Goal: Information Seeking & Learning: Learn about a topic

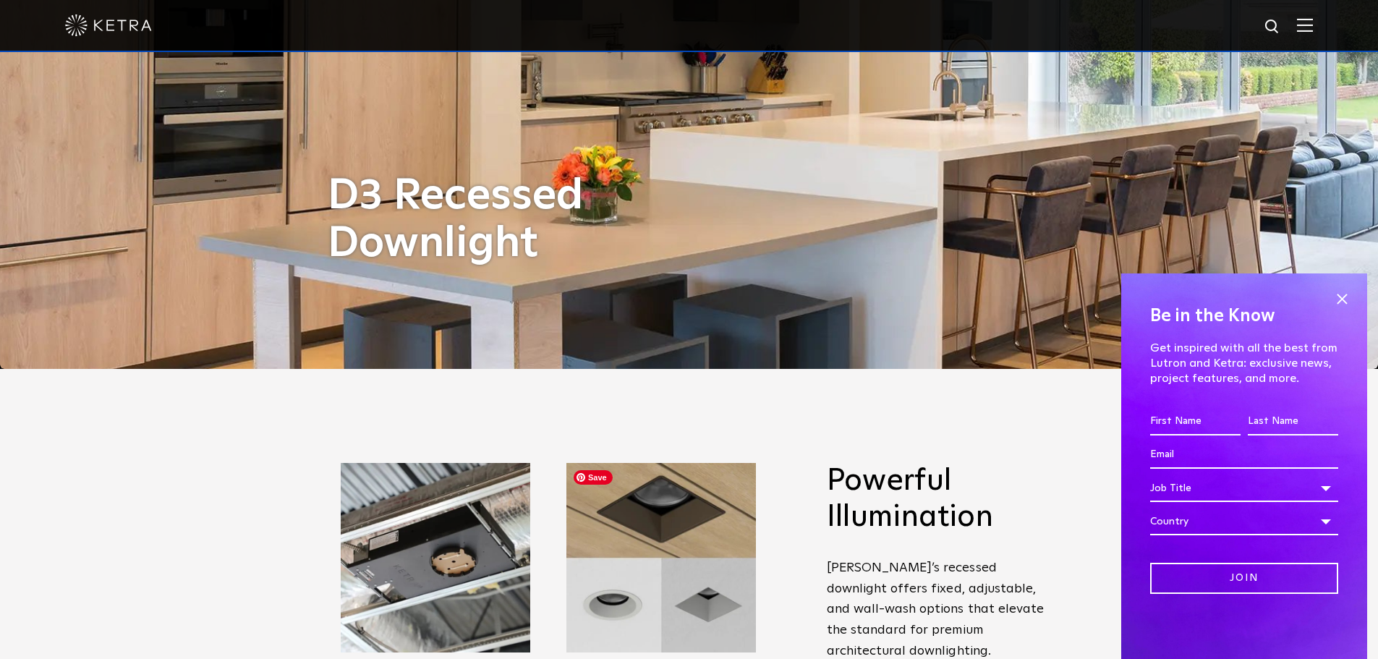
scroll to position [145, 0]
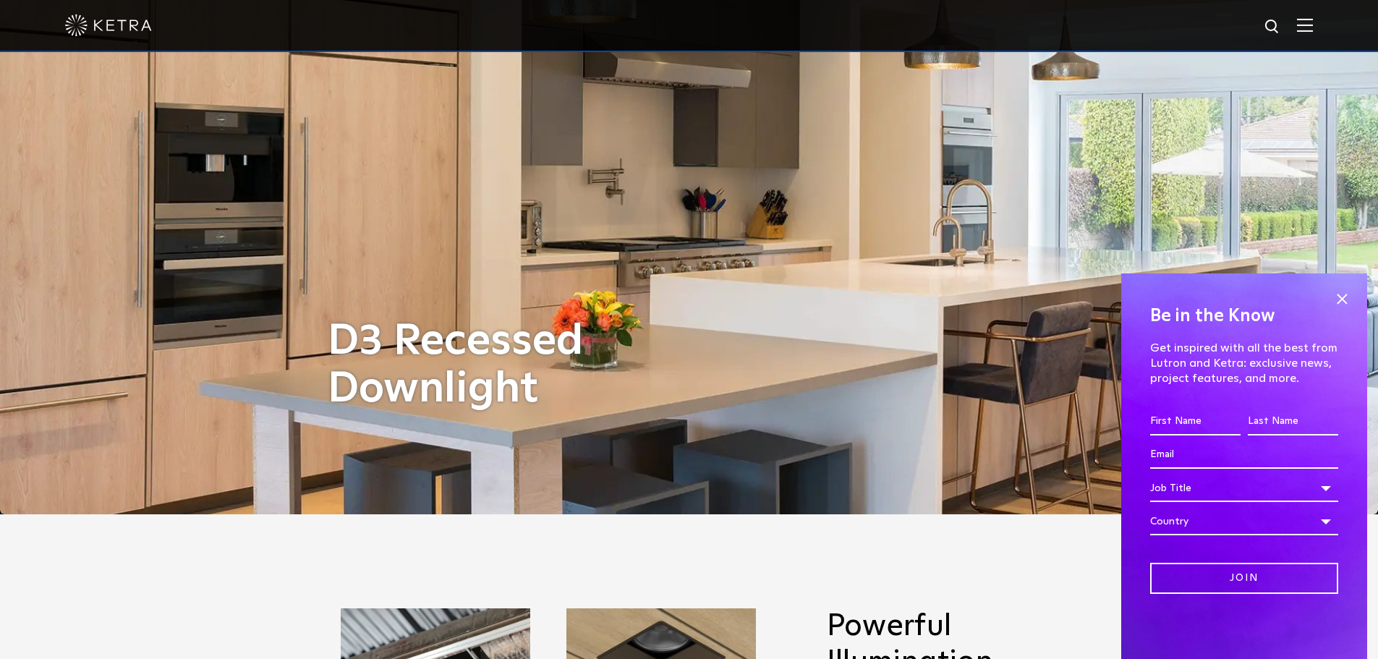
click at [1313, 27] on img at bounding box center [1305, 25] width 16 height 14
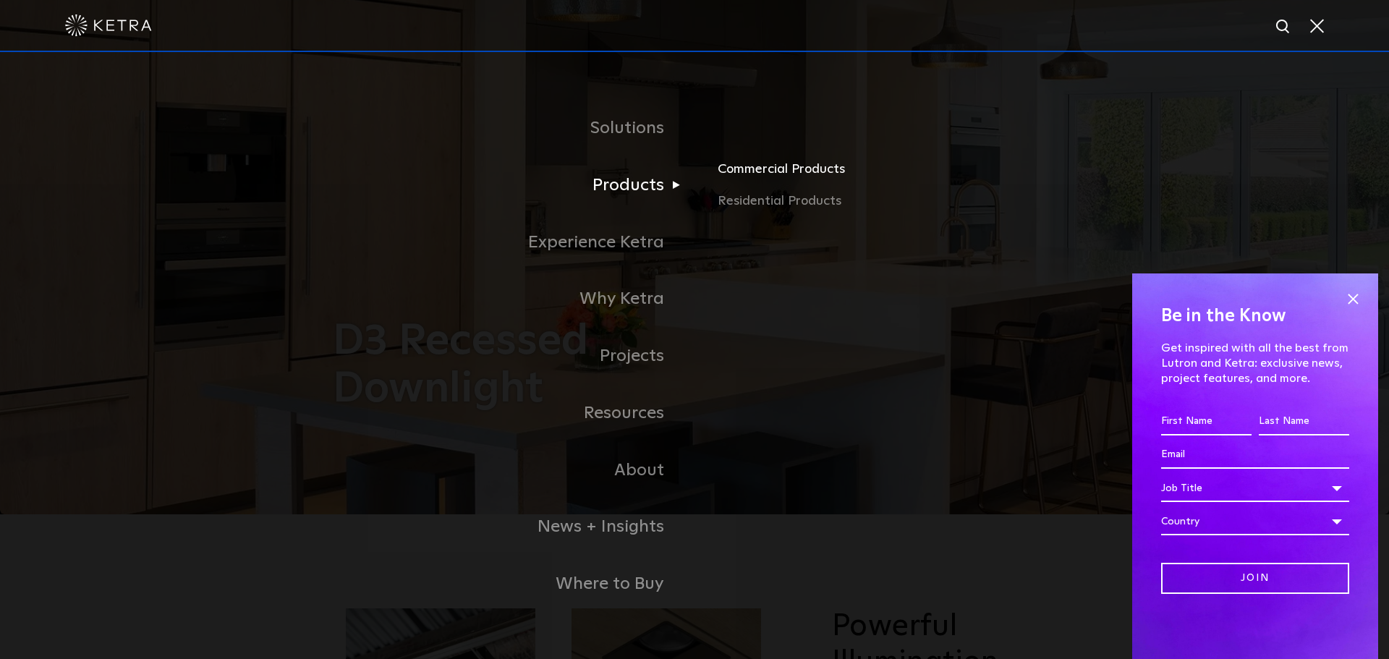
click at [767, 173] on link "Commercial Products" at bounding box center [887, 175] width 339 height 32
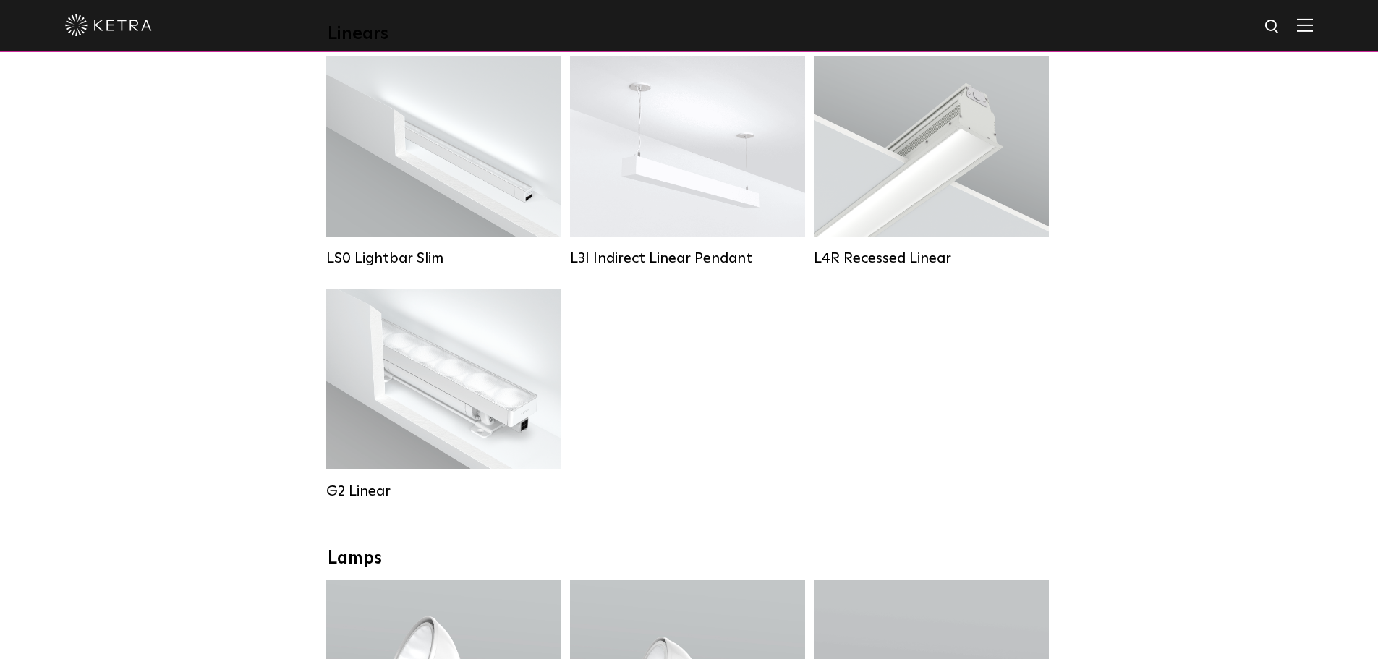
scroll to position [579, 0]
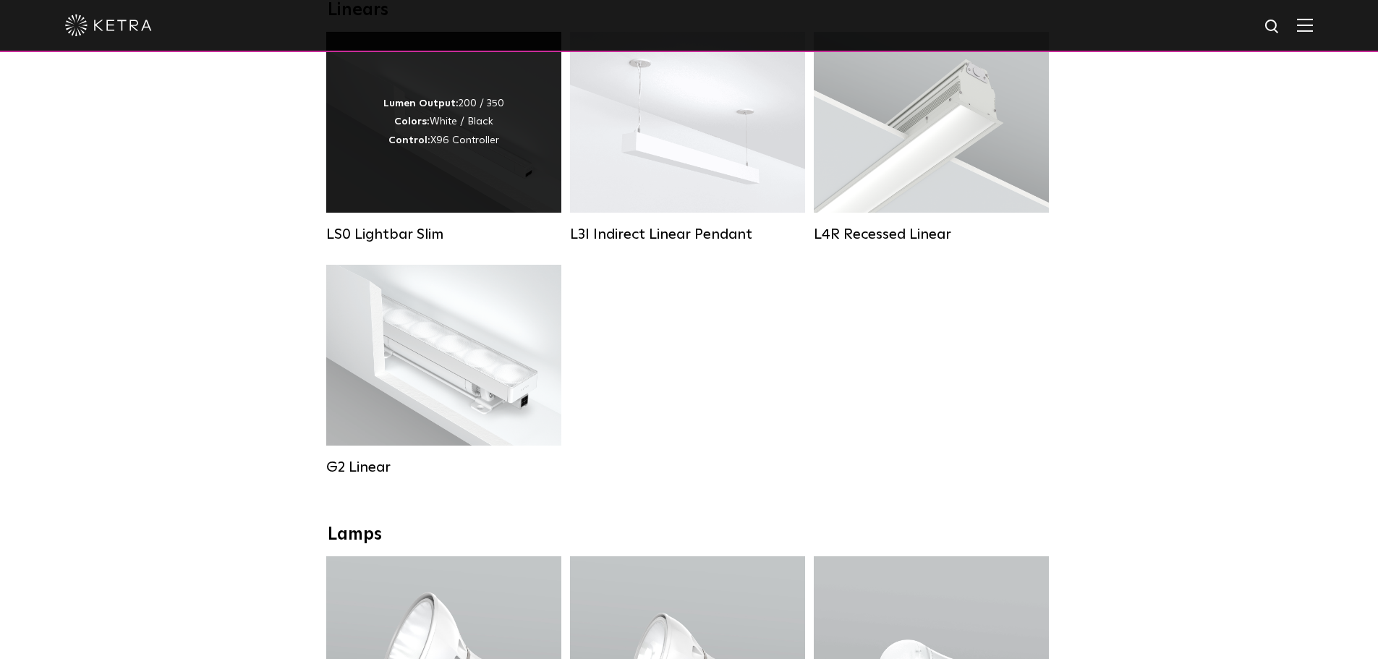
click at [382, 243] on div "LS0 Lightbar Slim" at bounding box center [443, 234] width 235 height 17
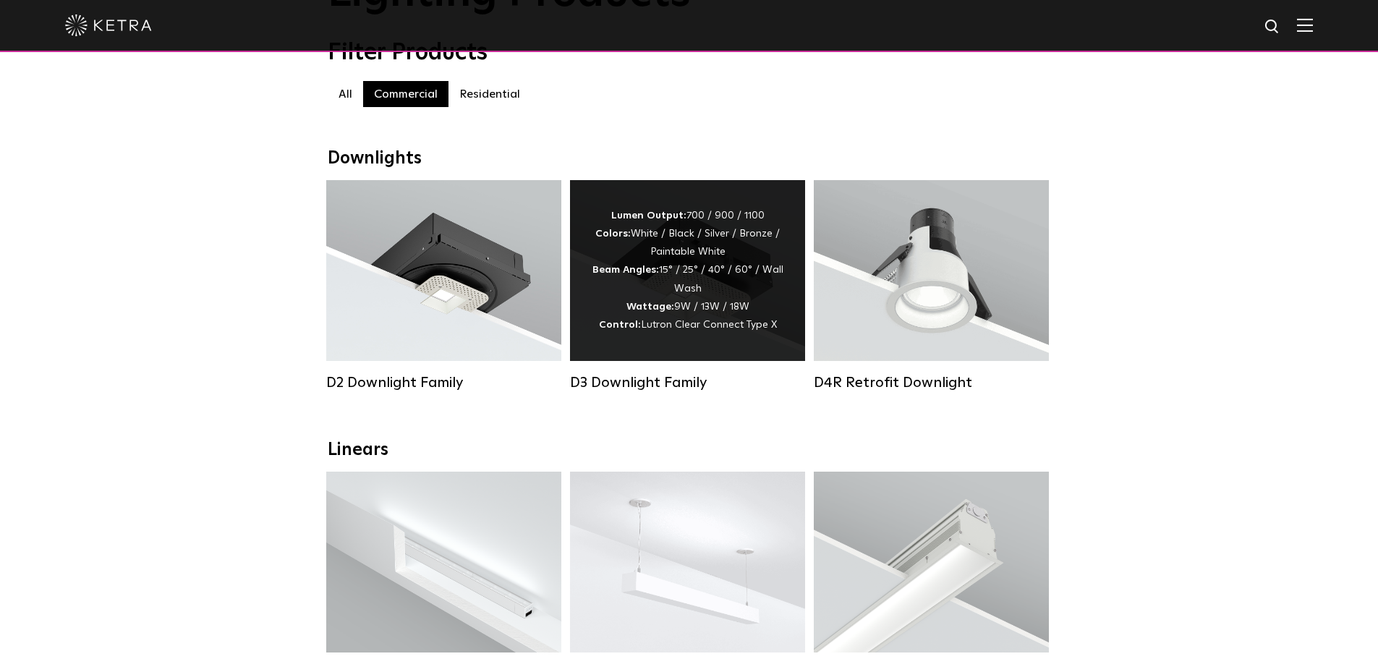
scroll to position [145, 0]
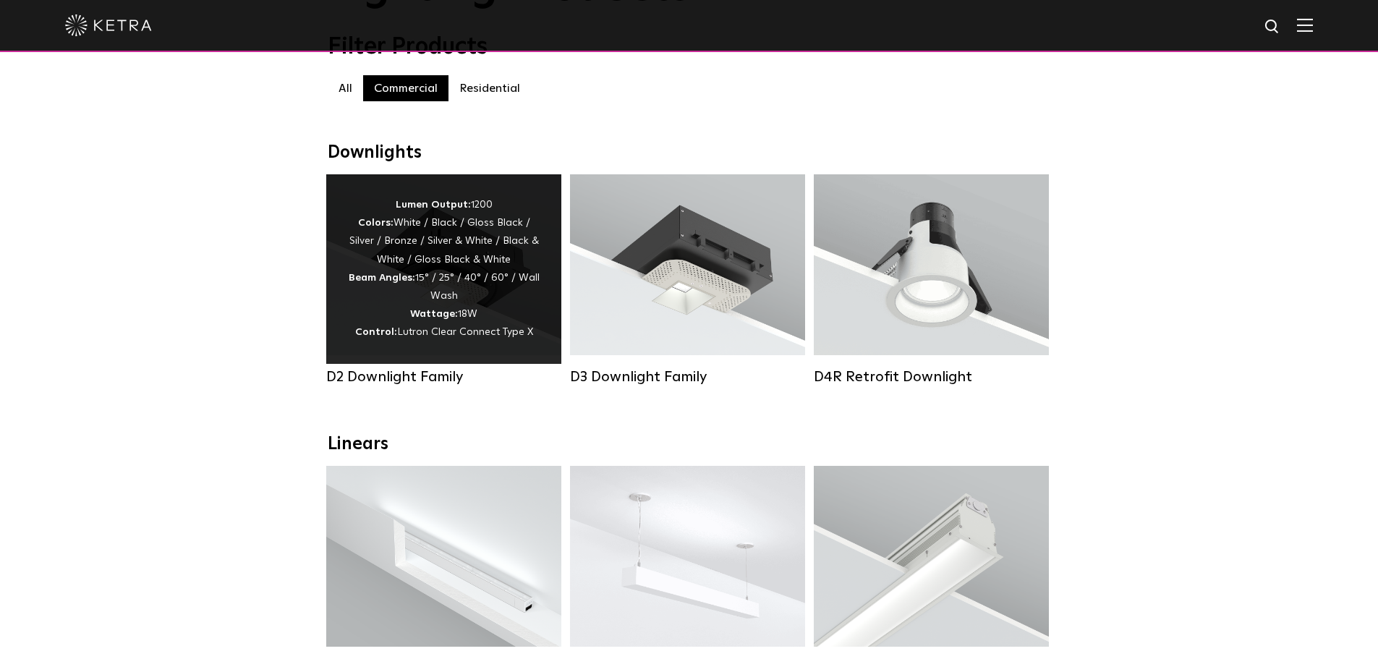
click at [436, 386] on div "D2 Downlight Family" at bounding box center [443, 376] width 235 height 17
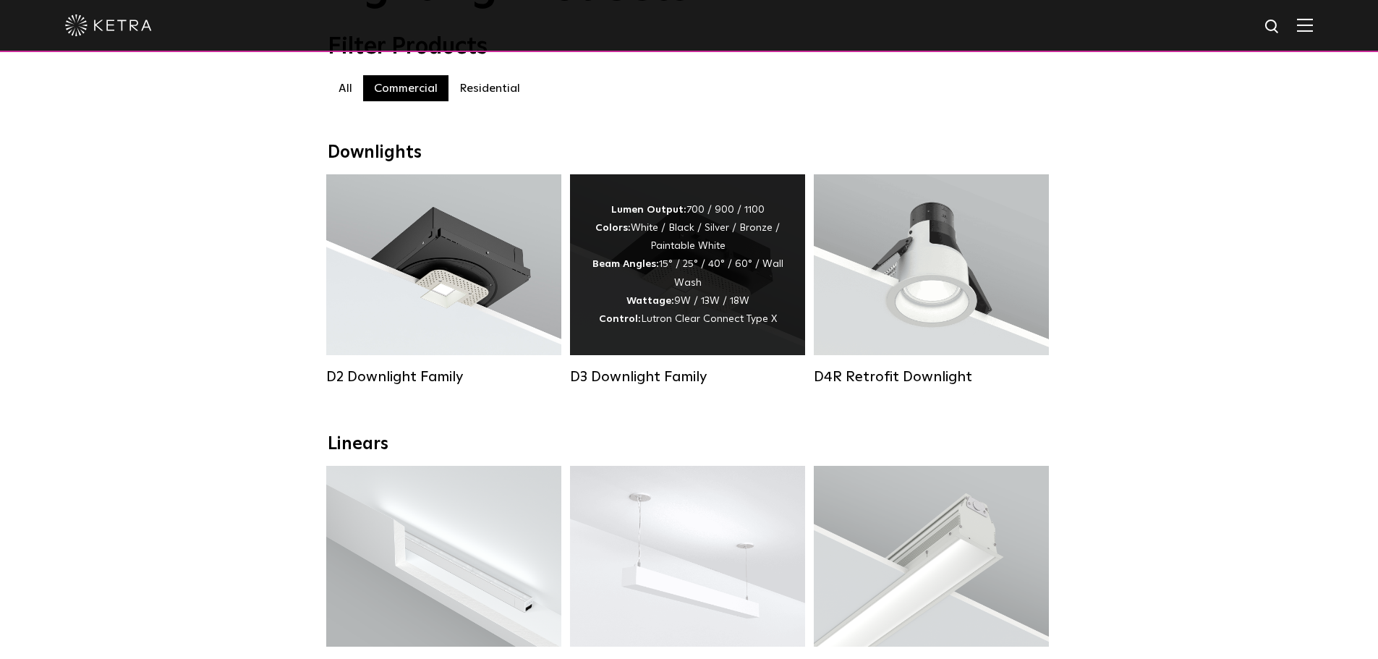
click at [674, 286] on div "Lumen Output: 700 / 900 / 1100 Colors: White / Black / Silver / Bronze / Painta…" at bounding box center [688, 264] width 192 height 127
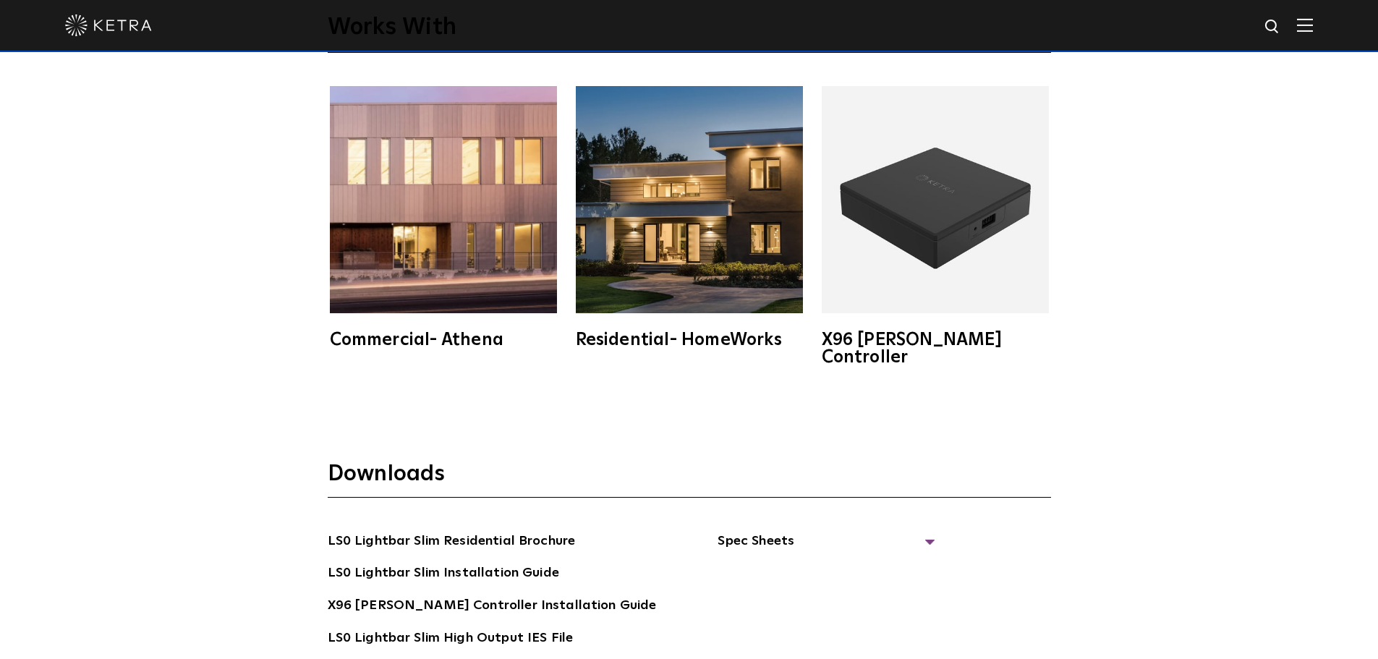
scroll to position [2821, 0]
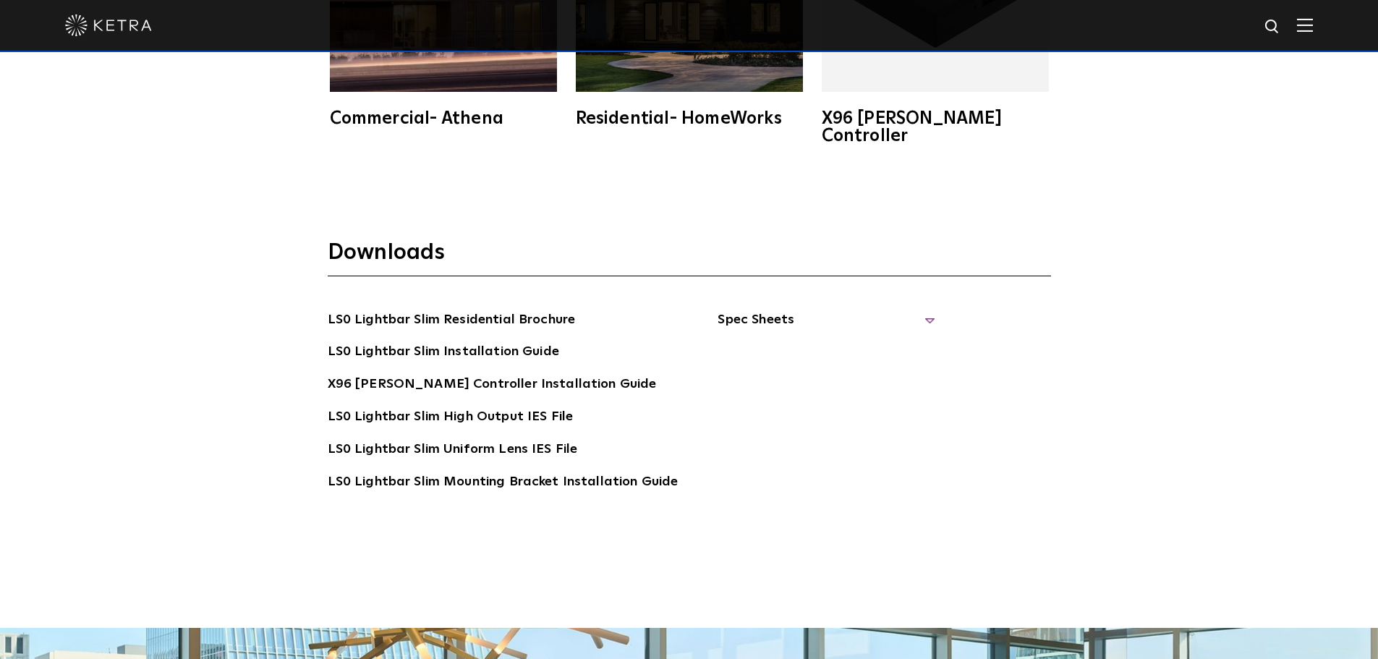
click at [747, 310] on span "Spec Sheets" at bounding box center [826, 326] width 217 height 32
click at [800, 341] on link "LS0 Lightbar Slim Spec Sheet" at bounding box center [829, 352] width 186 height 23
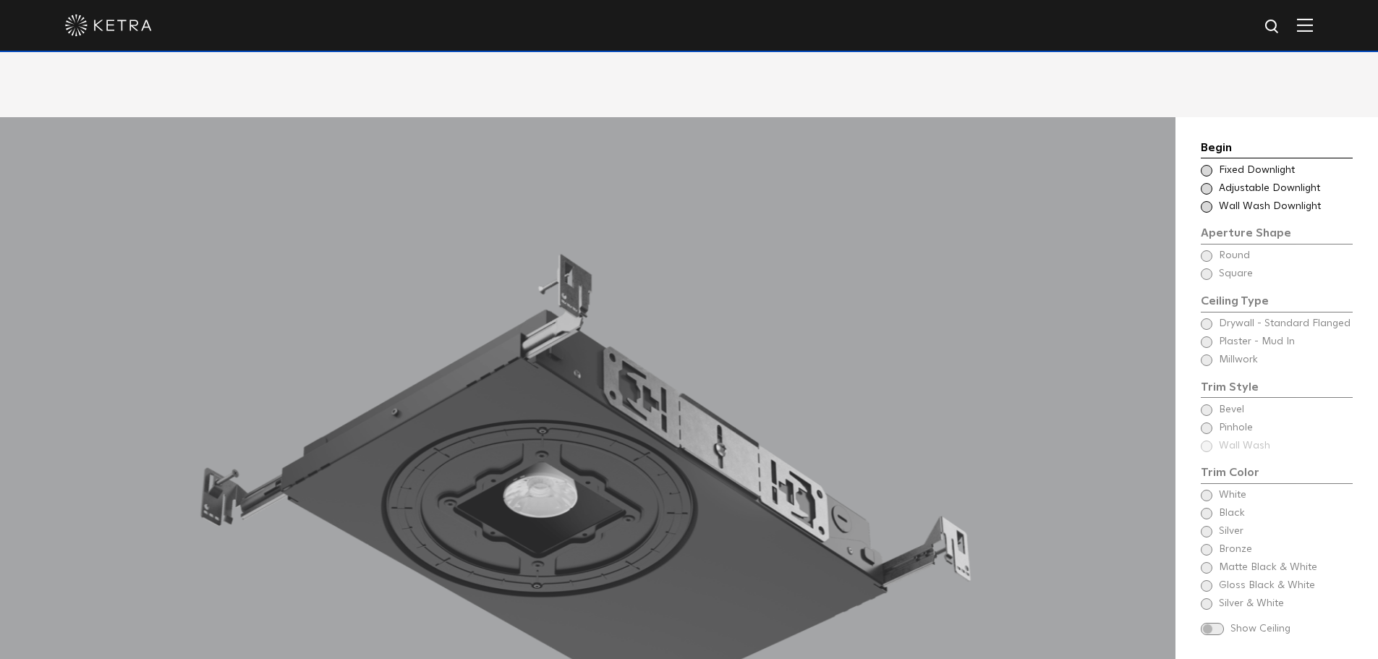
scroll to position [1157, 0]
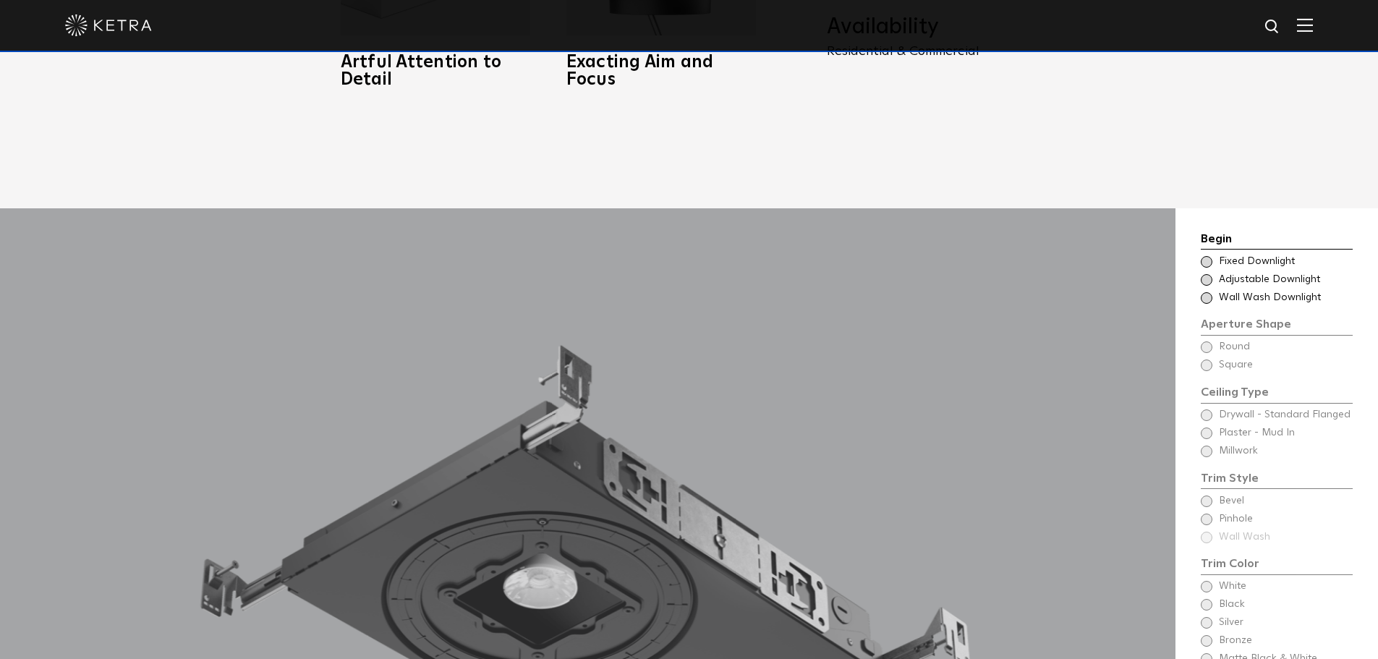
click at [1206, 256] on span at bounding box center [1207, 262] width 12 height 12
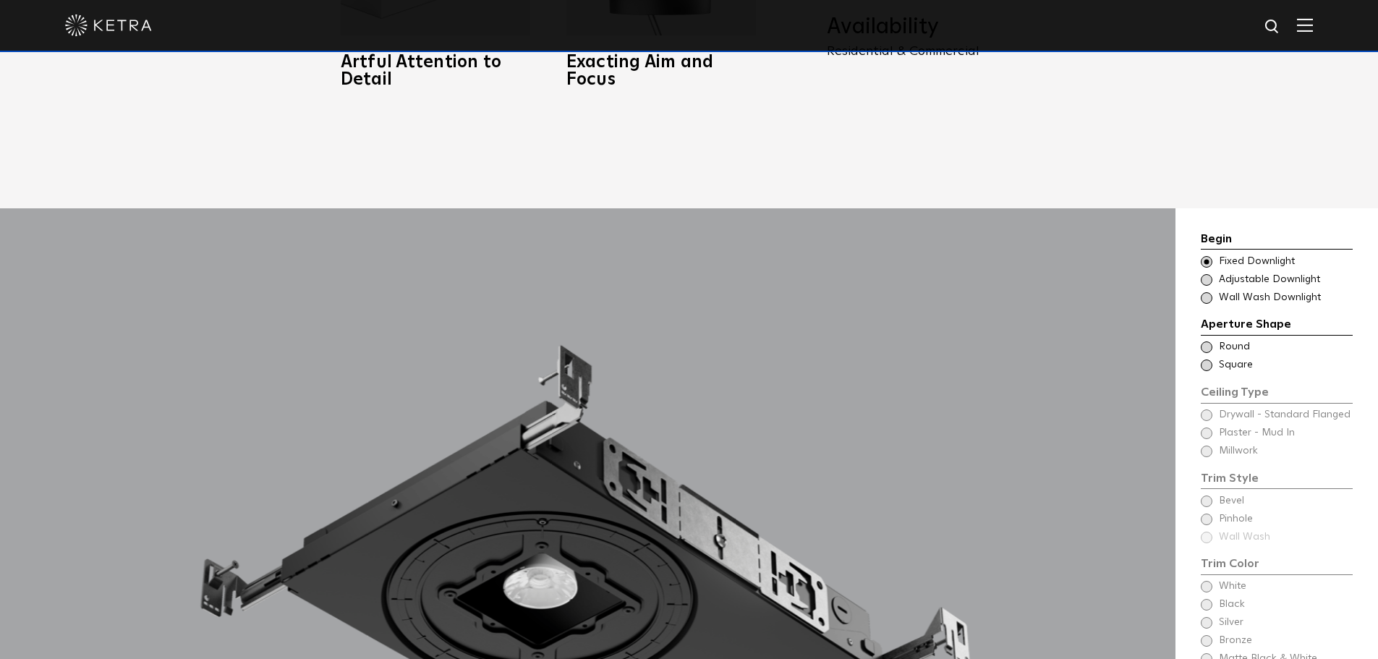
click at [1206, 341] on span at bounding box center [1207, 347] width 12 height 12
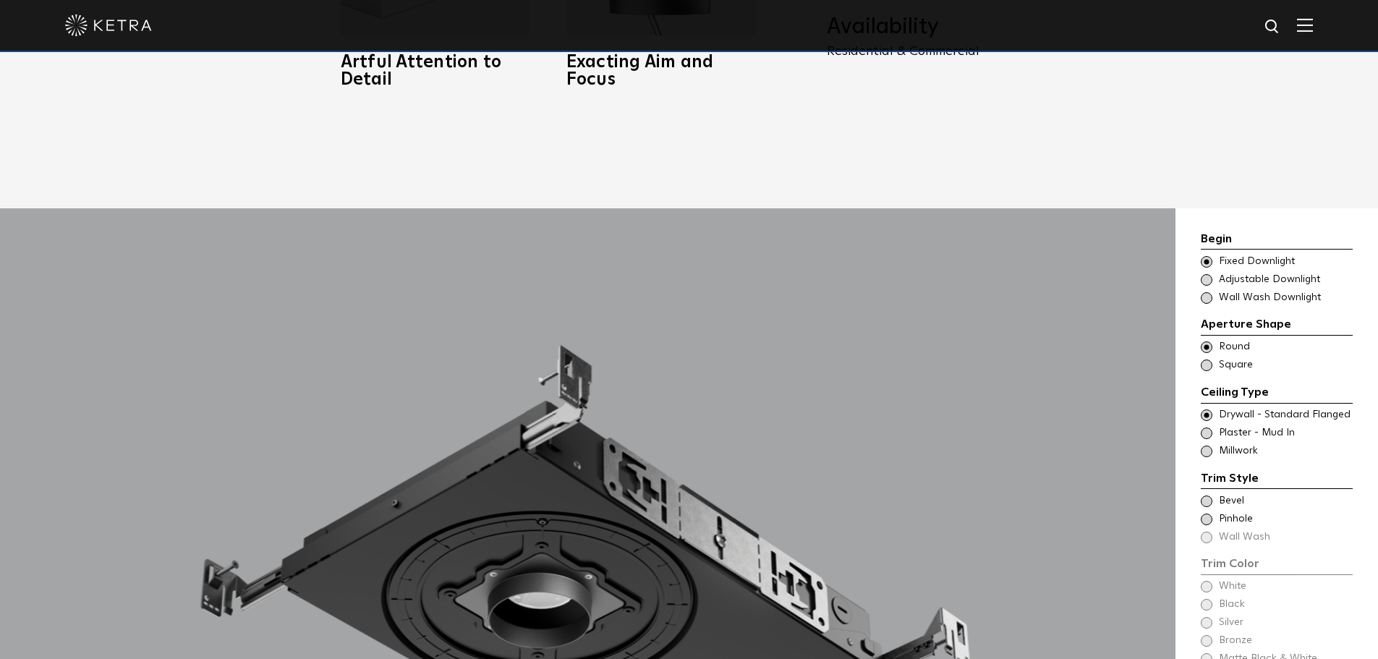
click at [1205, 409] on span at bounding box center [1207, 415] width 12 height 12
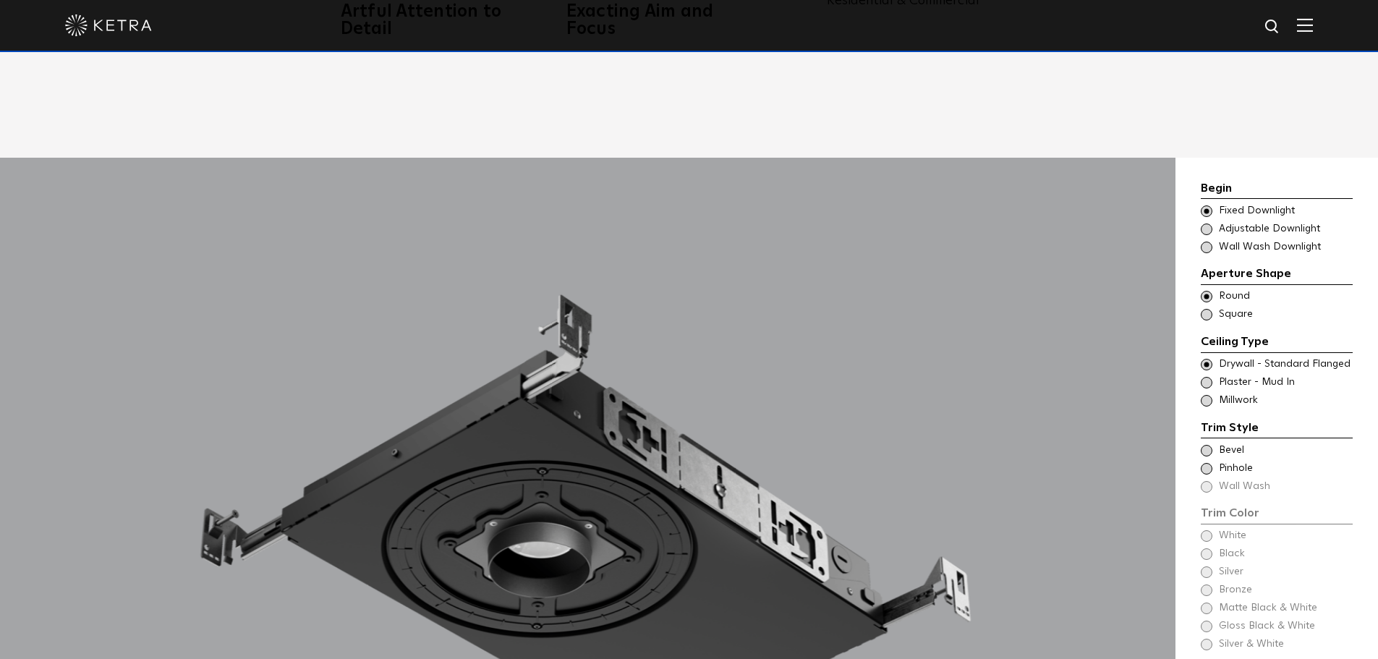
scroll to position [1230, 0]
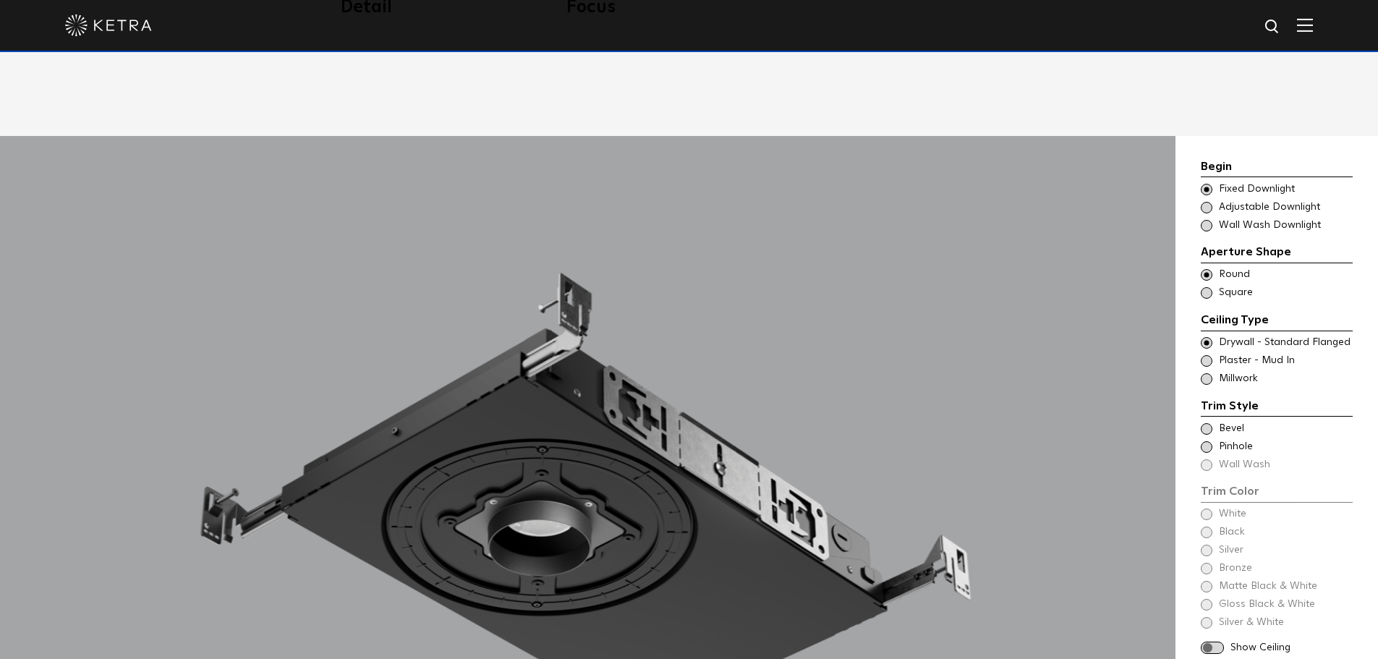
click at [1206, 423] on span at bounding box center [1207, 429] width 12 height 12
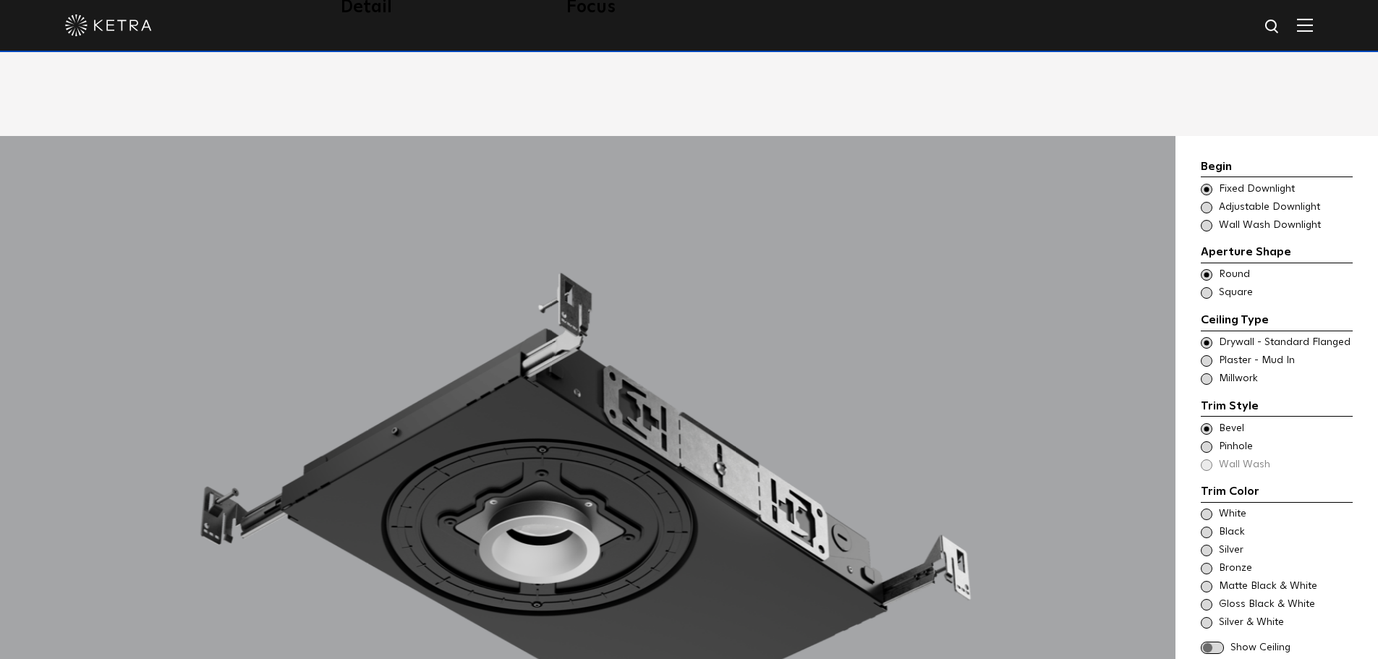
scroll to position [1302, 0]
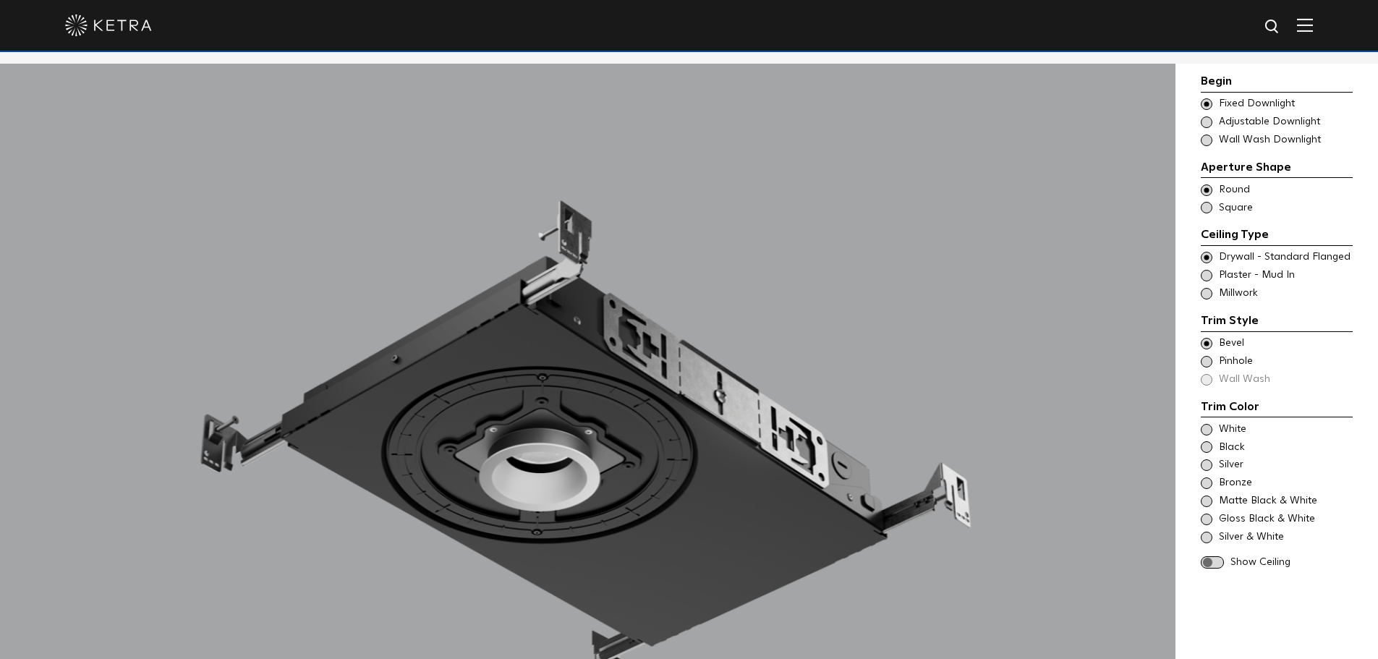
click at [1209, 462] on span at bounding box center [1207, 465] width 12 height 12
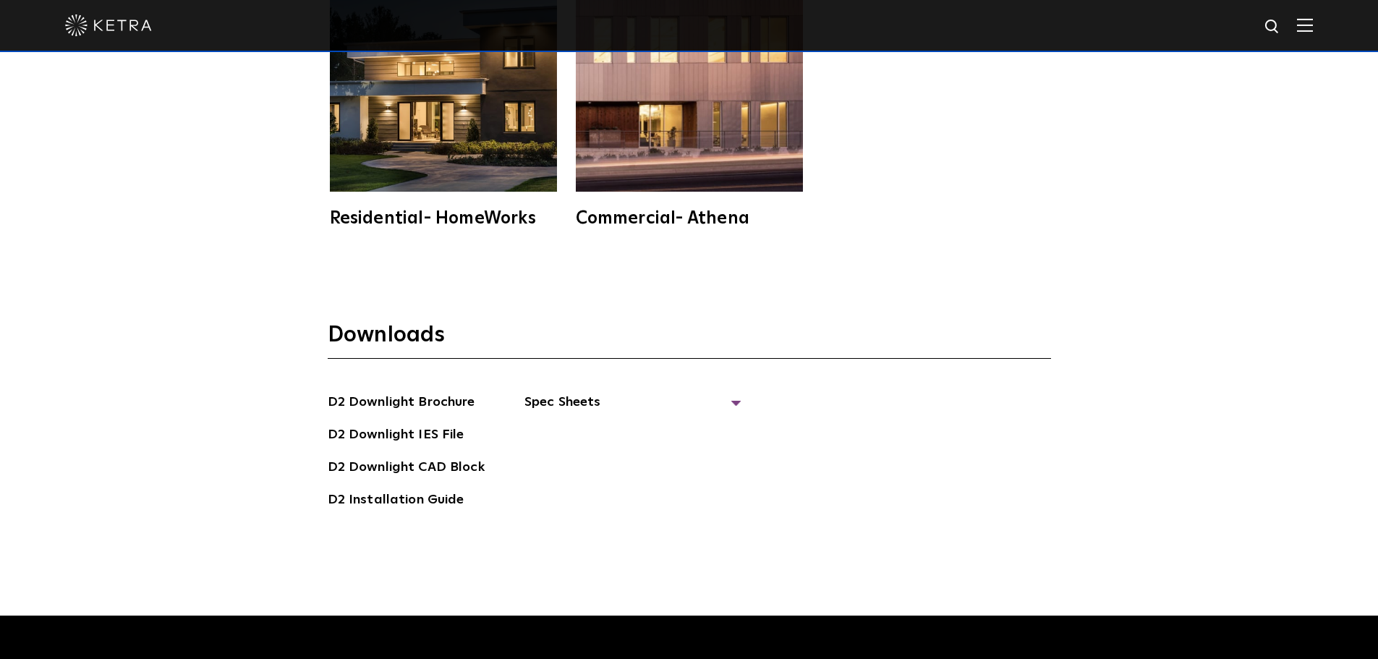
scroll to position [4051, 0]
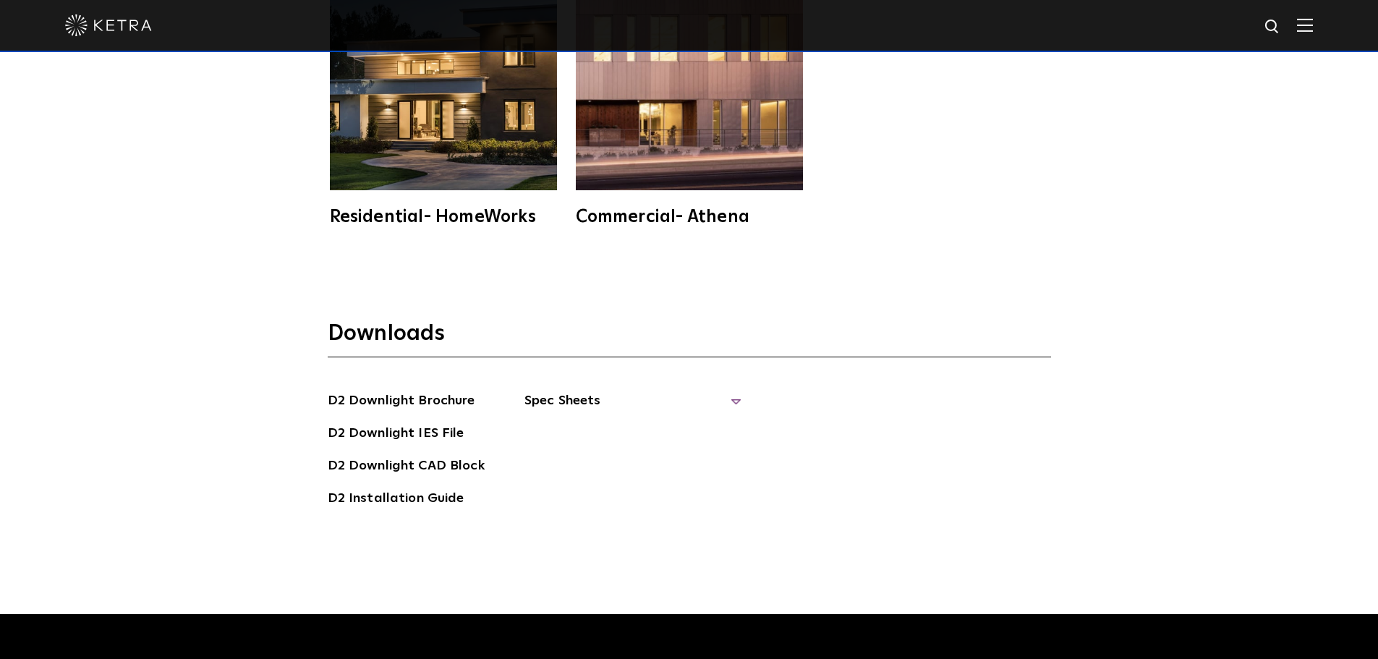
drag, startPoint x: 540, startPoint y: 380, endPoint x: 552, endPoint y: 382, distance: 11.8
click at [540, 391] on span "Spec Sheets" at bounding box center [632, 407] width 217 height 32
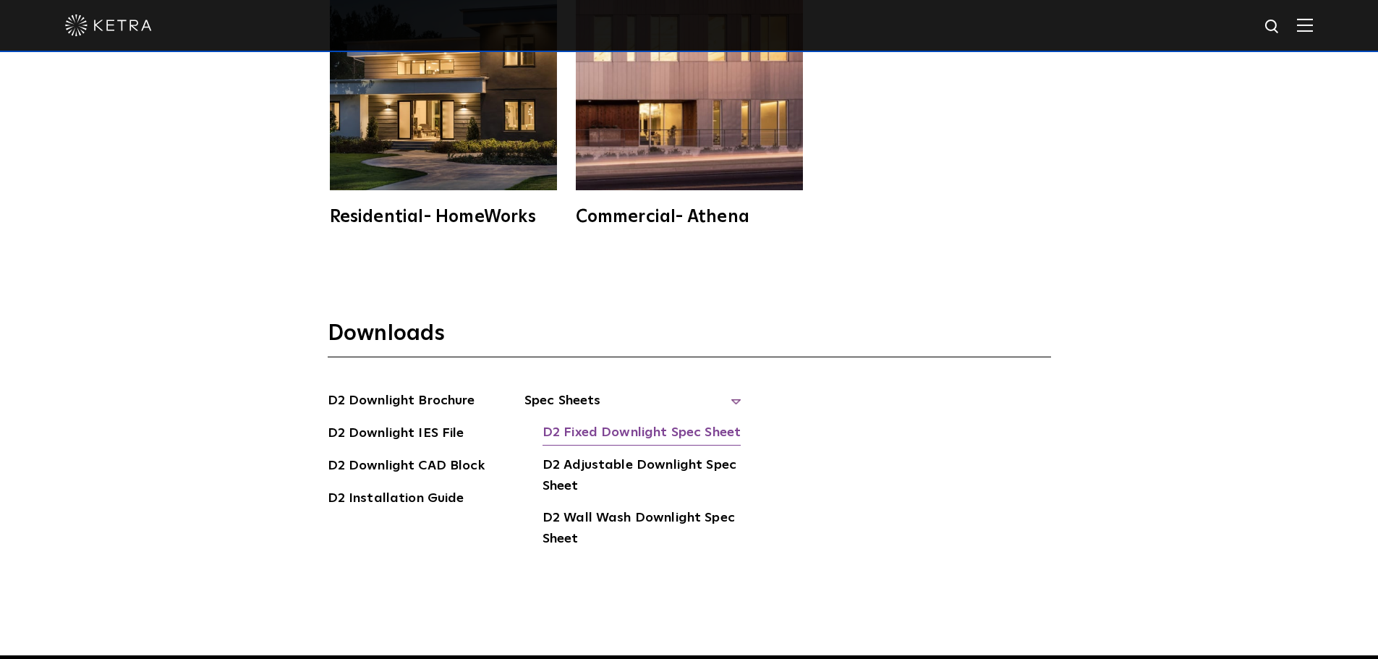
click at [682, 422] on link "D2 Fixed Downlight Spec Sheet" at bounding box center [642, 433] width 198 height 23
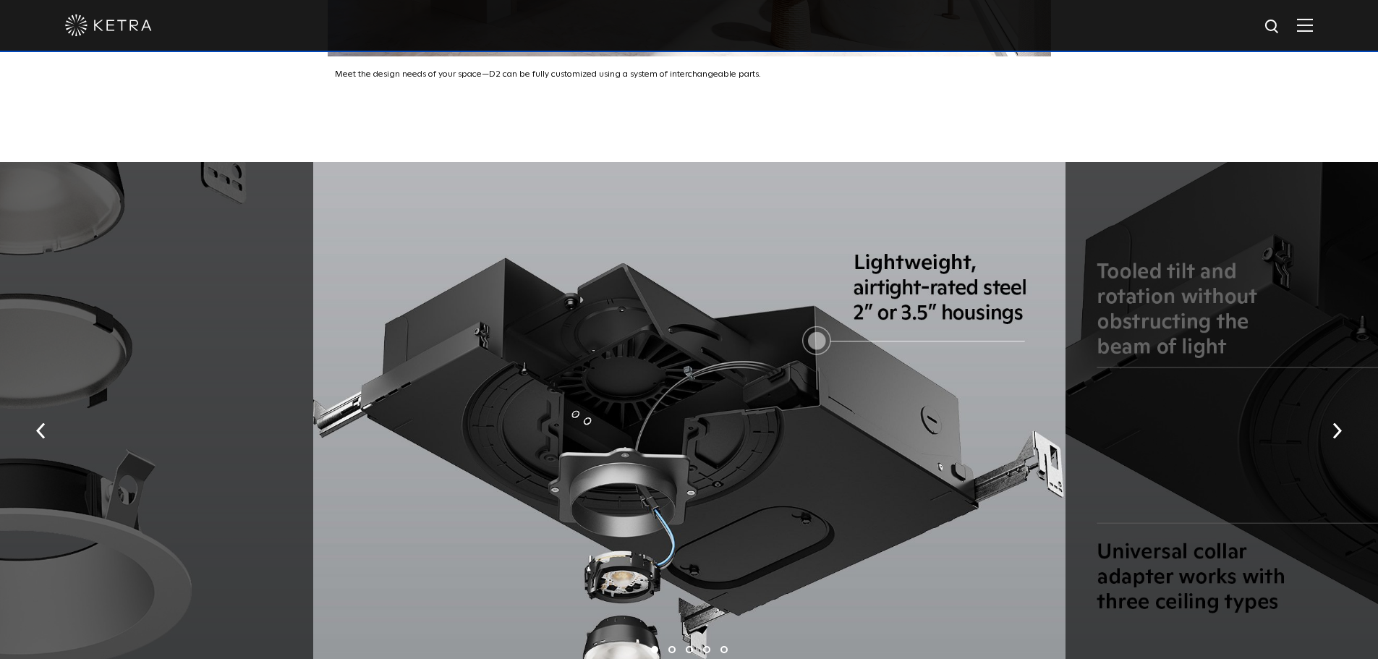
scroll to position [2460, 0]
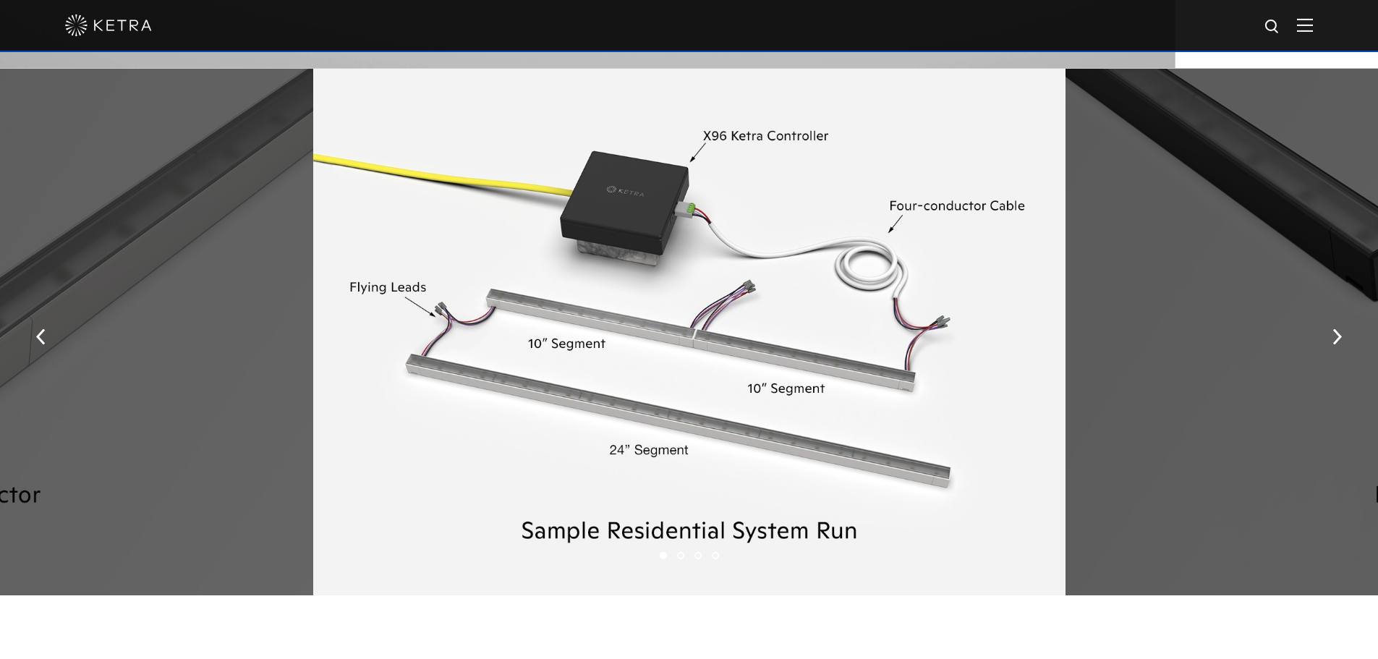
scroll to position [1809, 0]
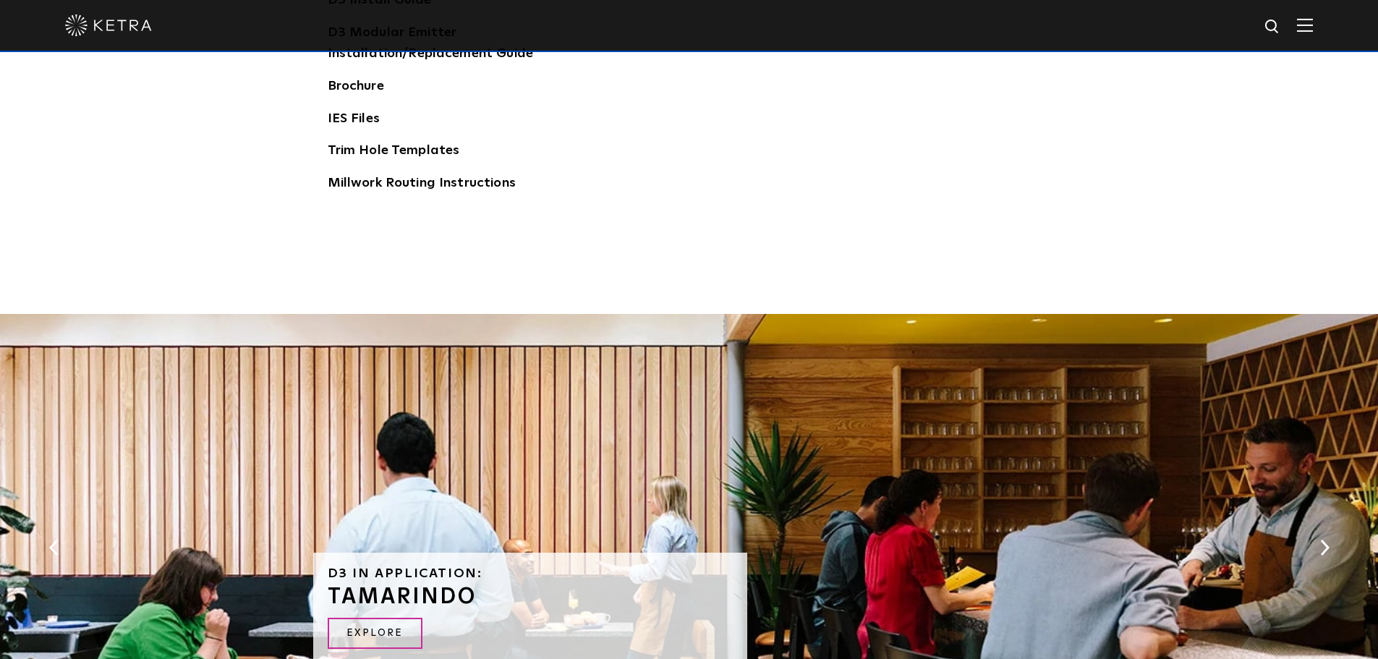
scroll to position [2306, 0]
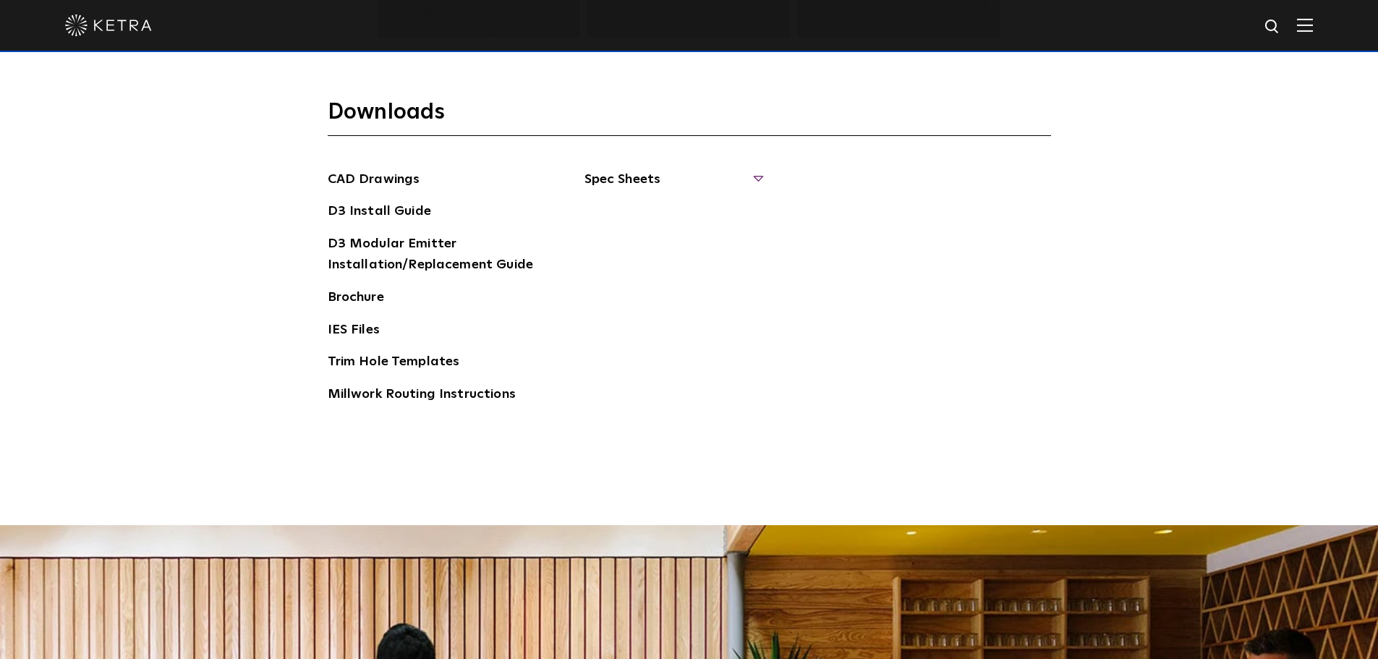
click at [600, 180] on span "Spec Sheets" at bounding box center [673, 185] width 177 height 32
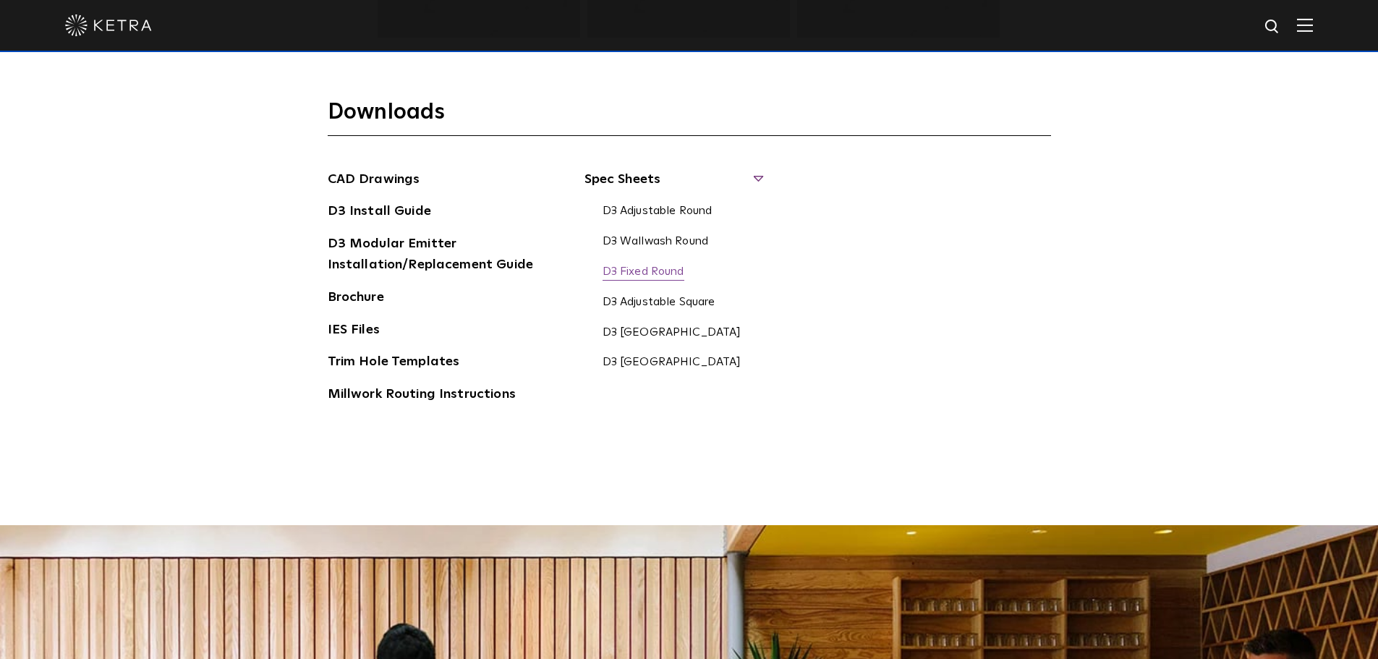
click at [658, 275] on link "D3 Fixed Round" at bounding box center [644, 273] width 82 height 16
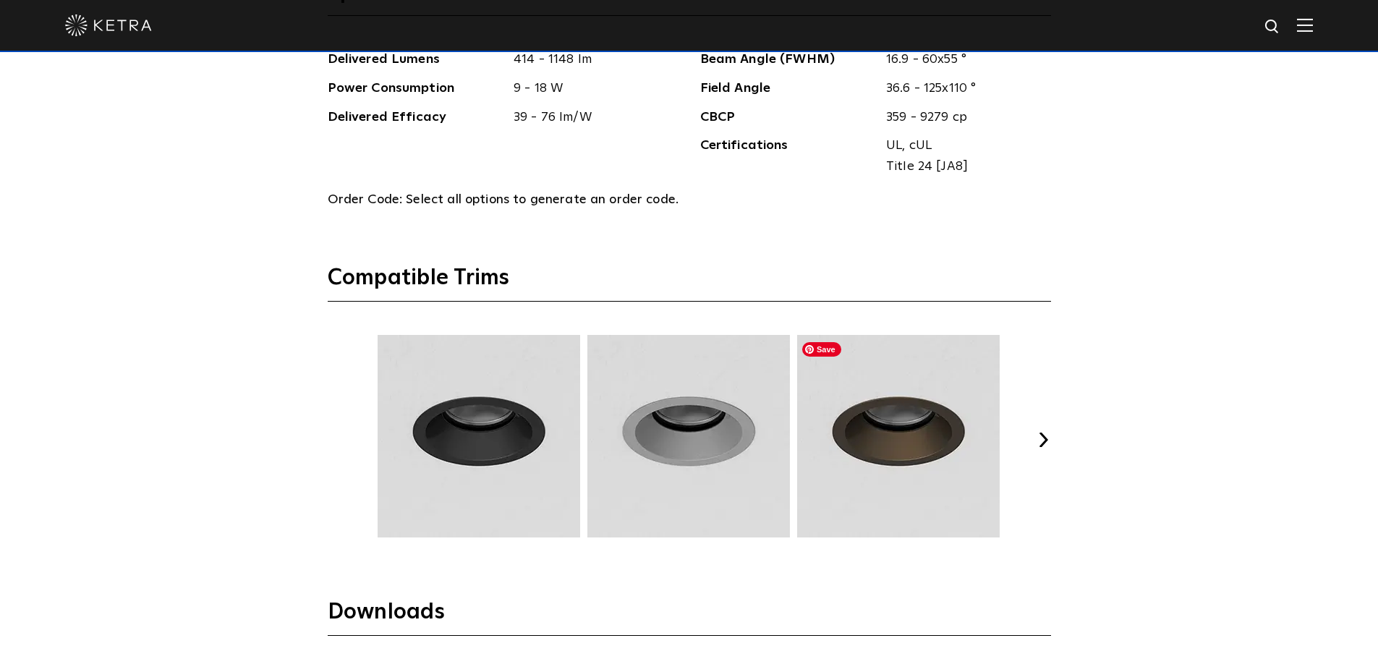
scroll to position [1799, 0]
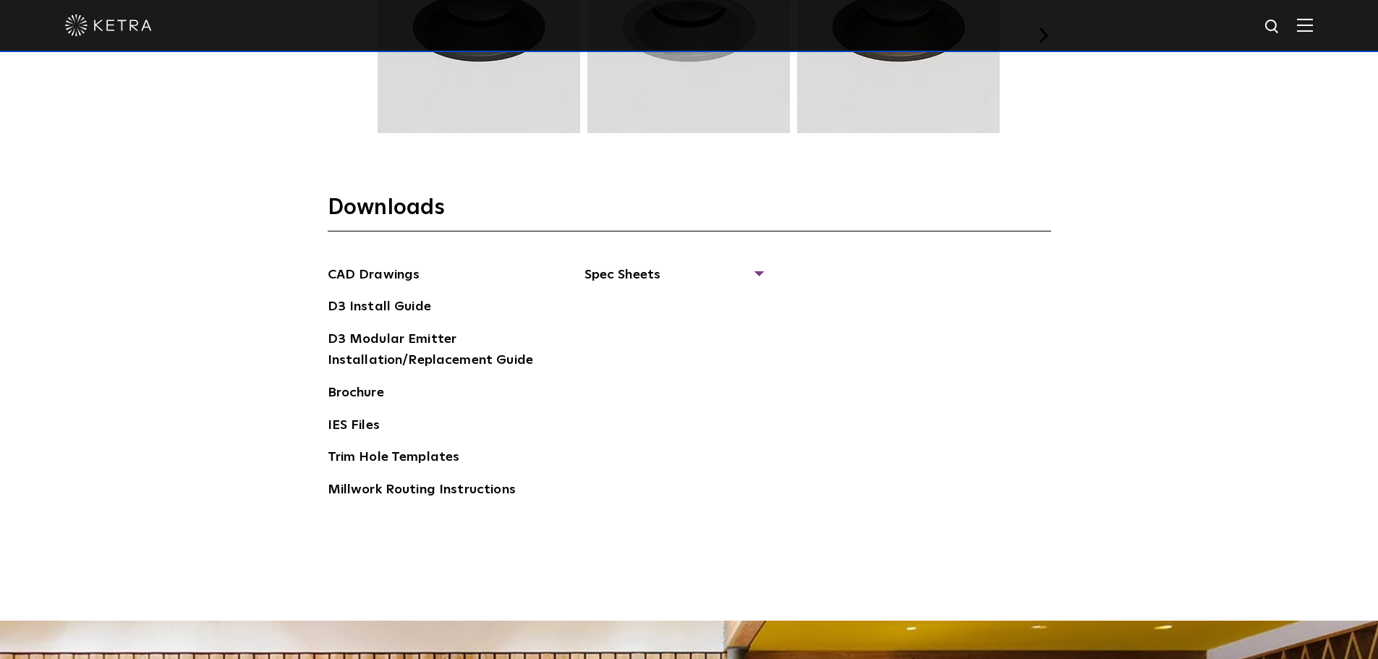
scroll to position [2243, 0]
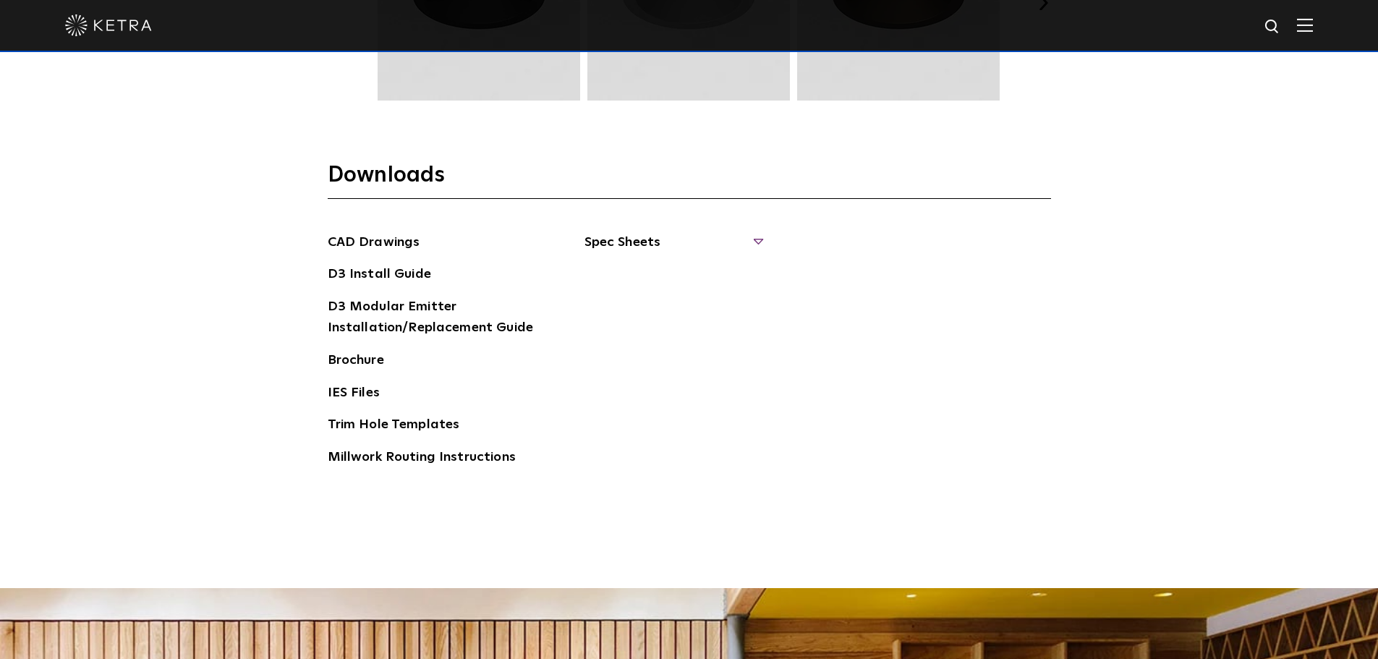
click at [598, 239] on span "Spec Sheets" at bounding box center [673, 248] width 177 height 32
click at [677, 335] on link "D3 Fixed Round" at bounding box center [644, 336] width 82 height 16
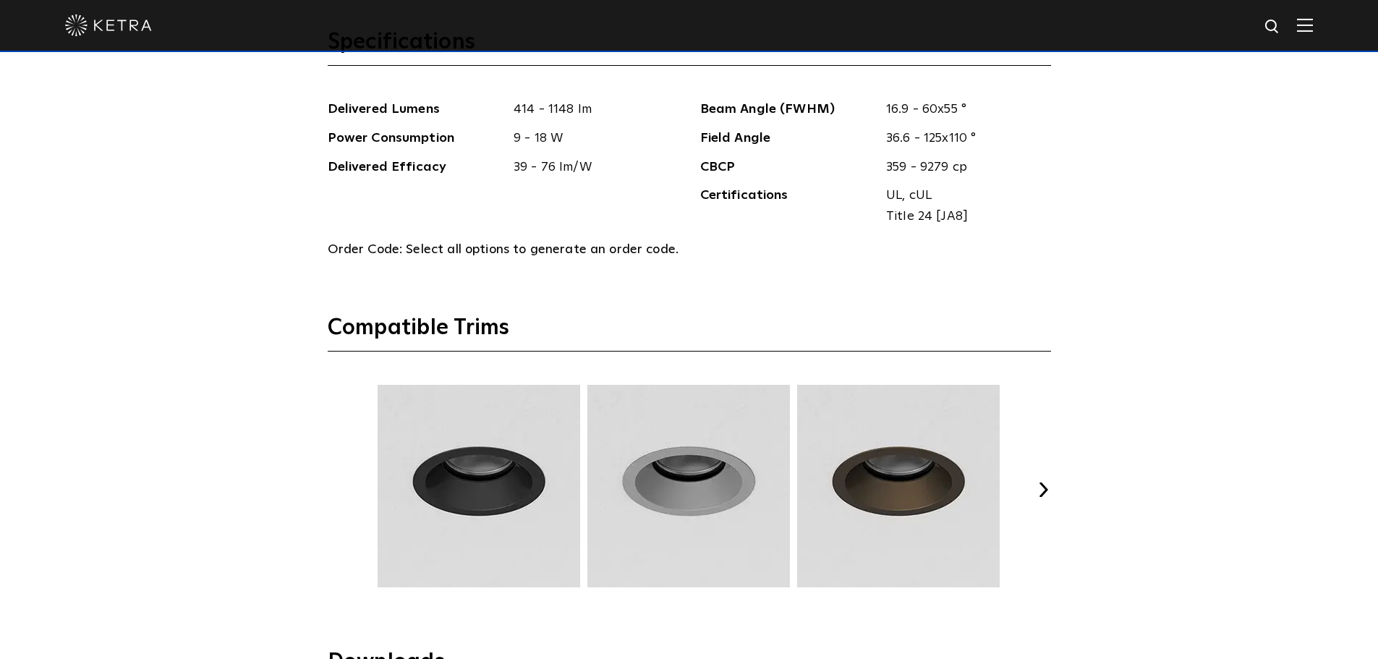
scroll to position [1809, 0]
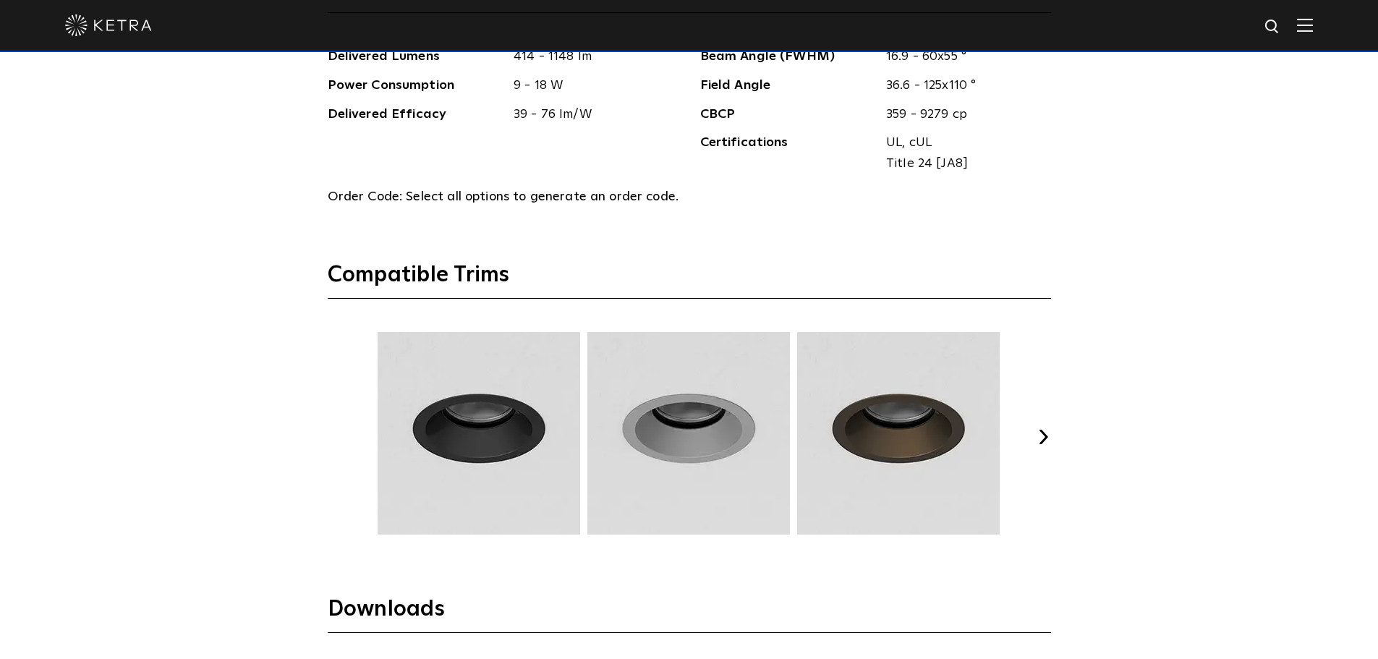
click at [1041, 440] on button "Next" at bounding box center [1044, 437] width 14 height 14
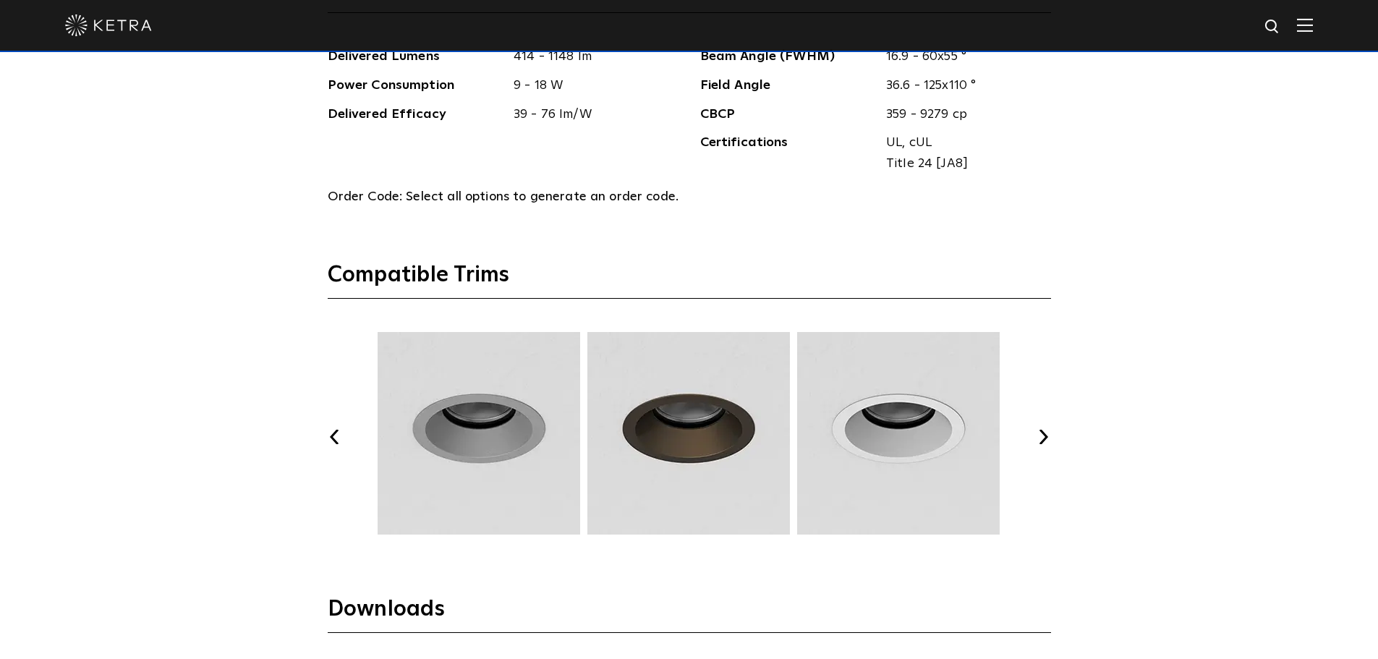
click at [1041, 440] on button "Next" at bounding box center [1044, 437] width 14 height 14
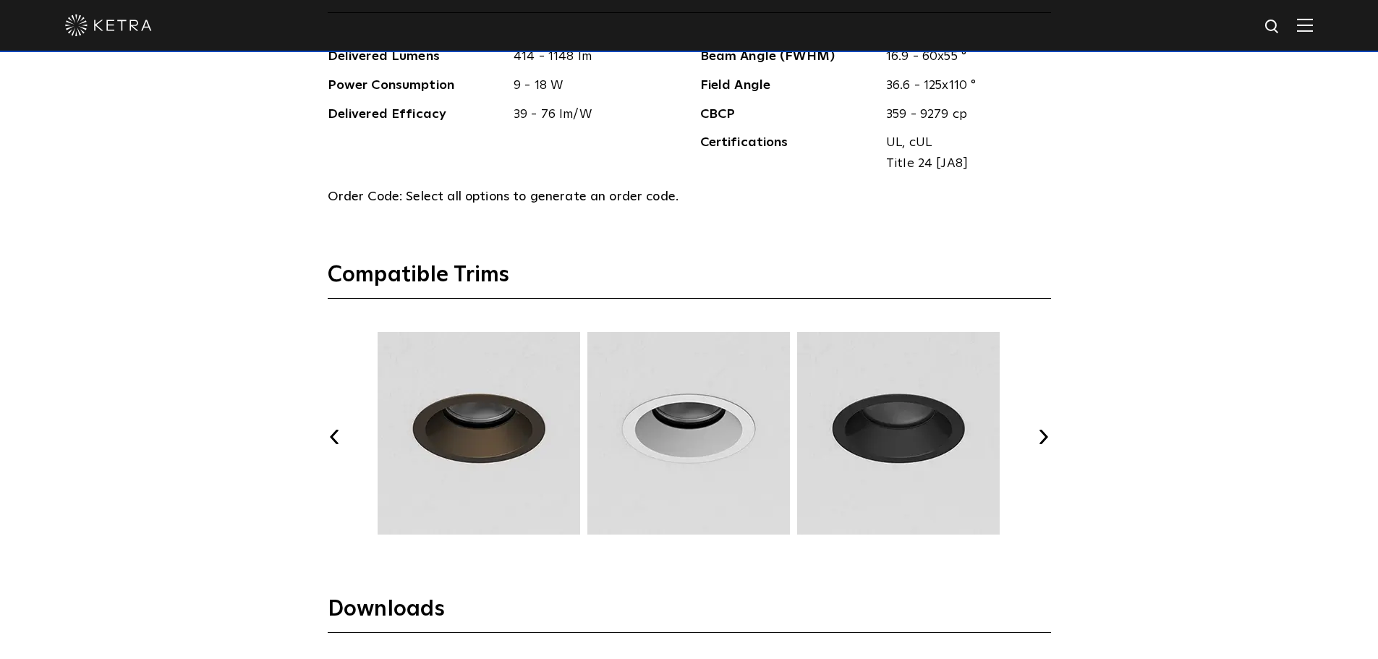
click at [1041, 440] on button "Next" at bounding box center [1044, 437] width 14 height 14
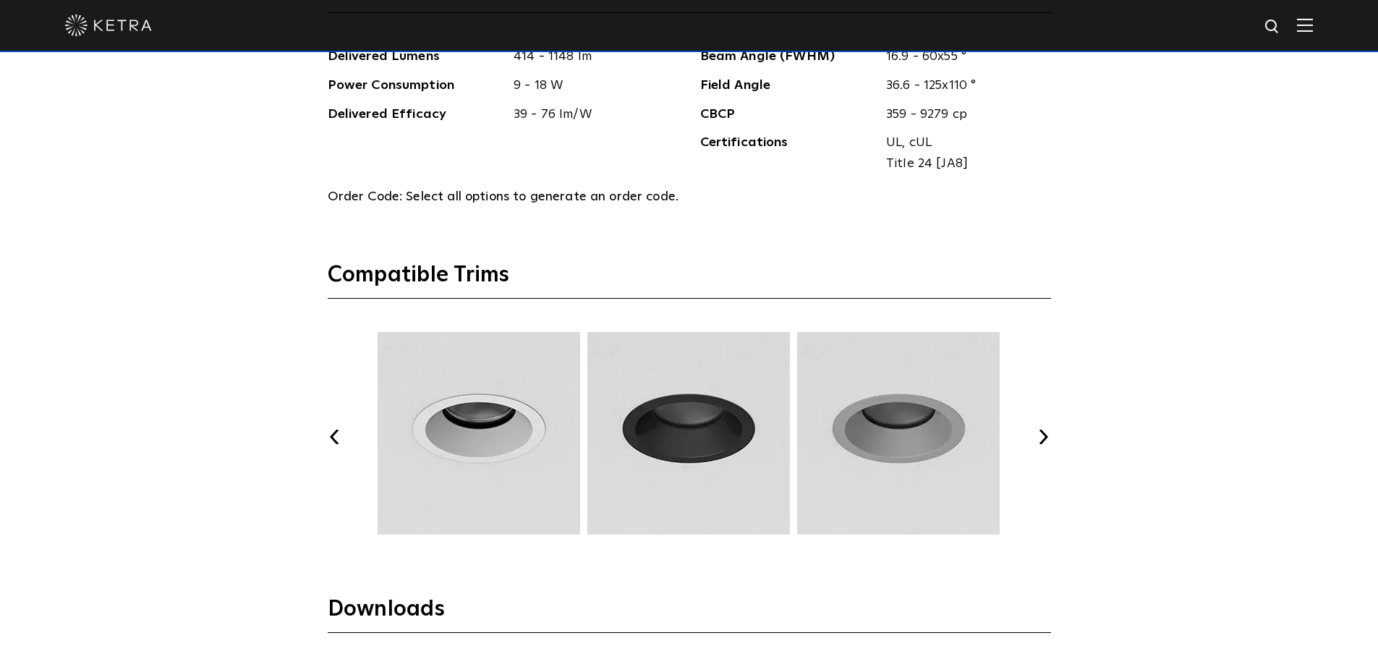
click at [1041, 440] on button "Next" at bounding box center [1044, 437] width 14 height 14
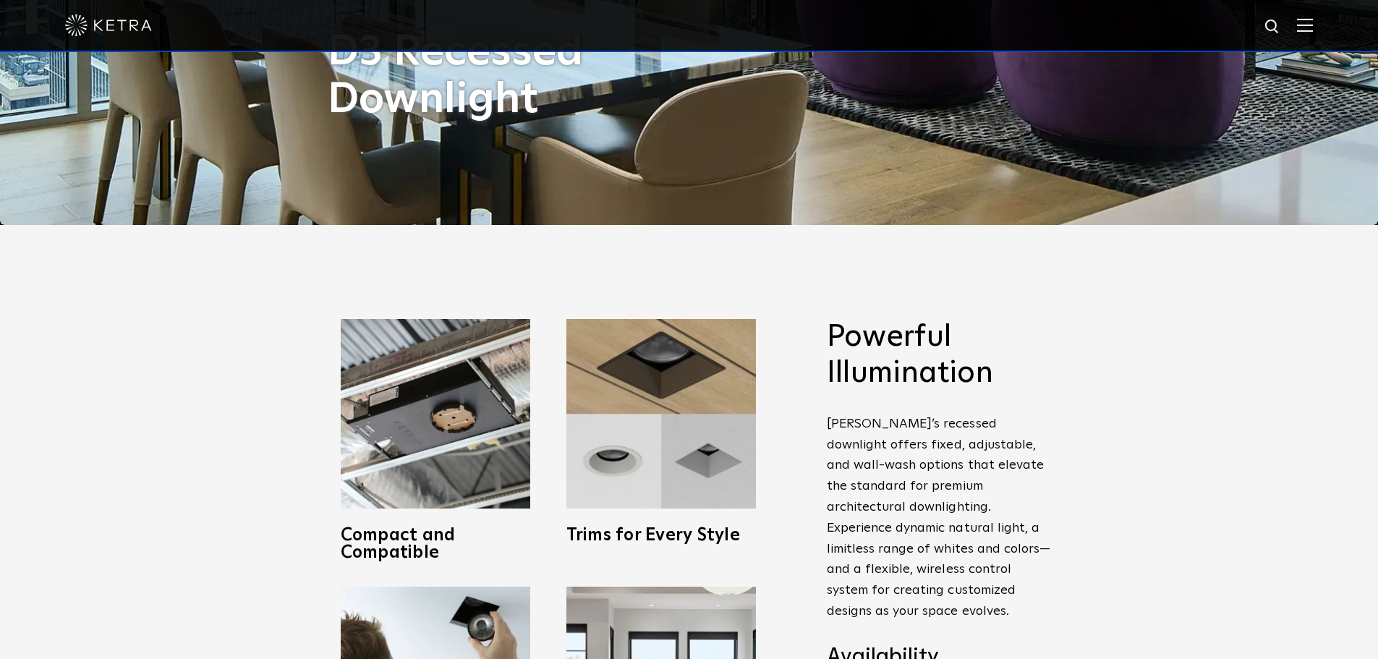
scroll to position [0, 0]
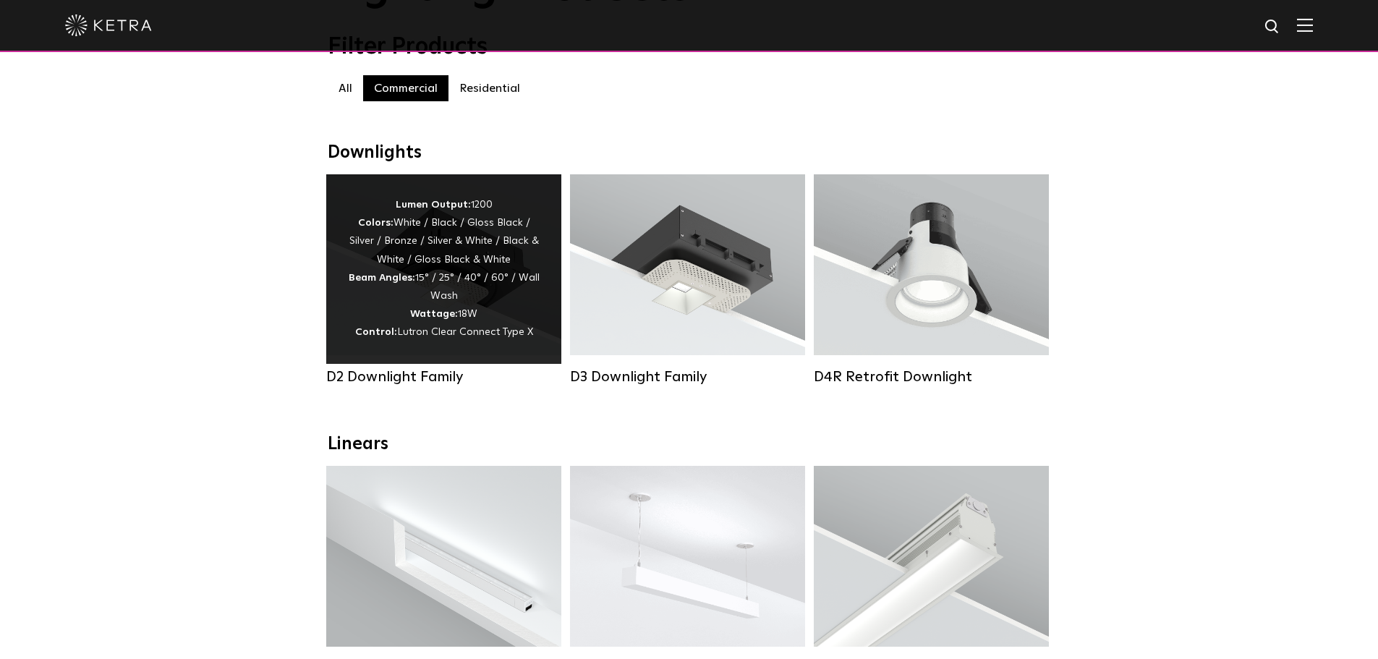
click at [408, 257] on div "Lumen Output: 1200 Colors: White / Black / Gloss Black / Silver / Bronze / Silv…" at bounding box center [444, 269] width 192 height 146
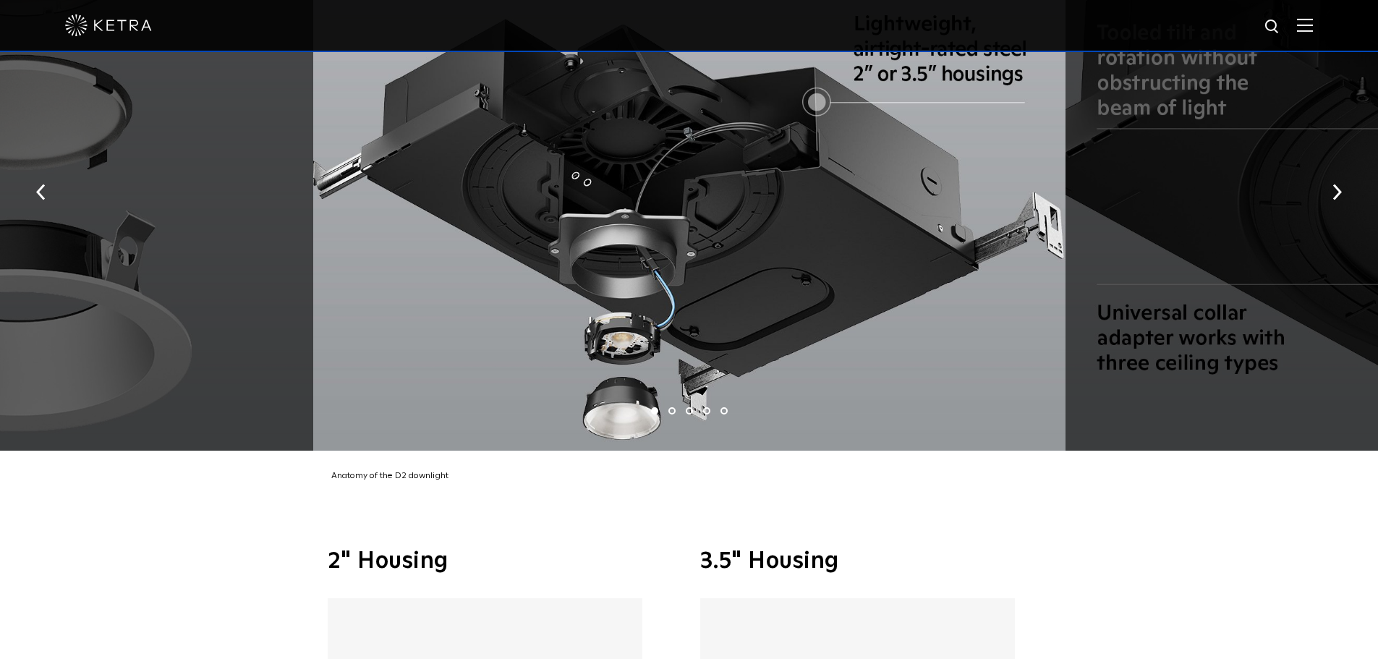
scroll to position [2821, 0]
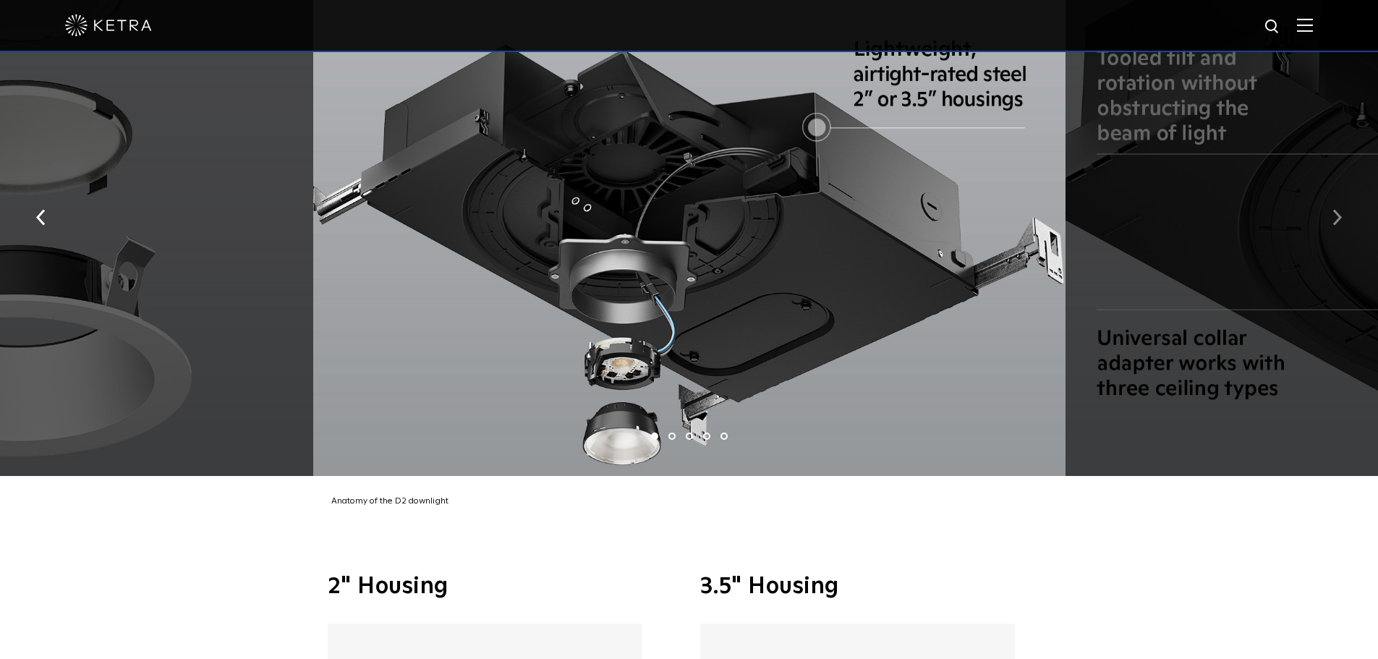
click at [1335, 209] on img "button" at bounding box center [1337, 217] width 9 height 16
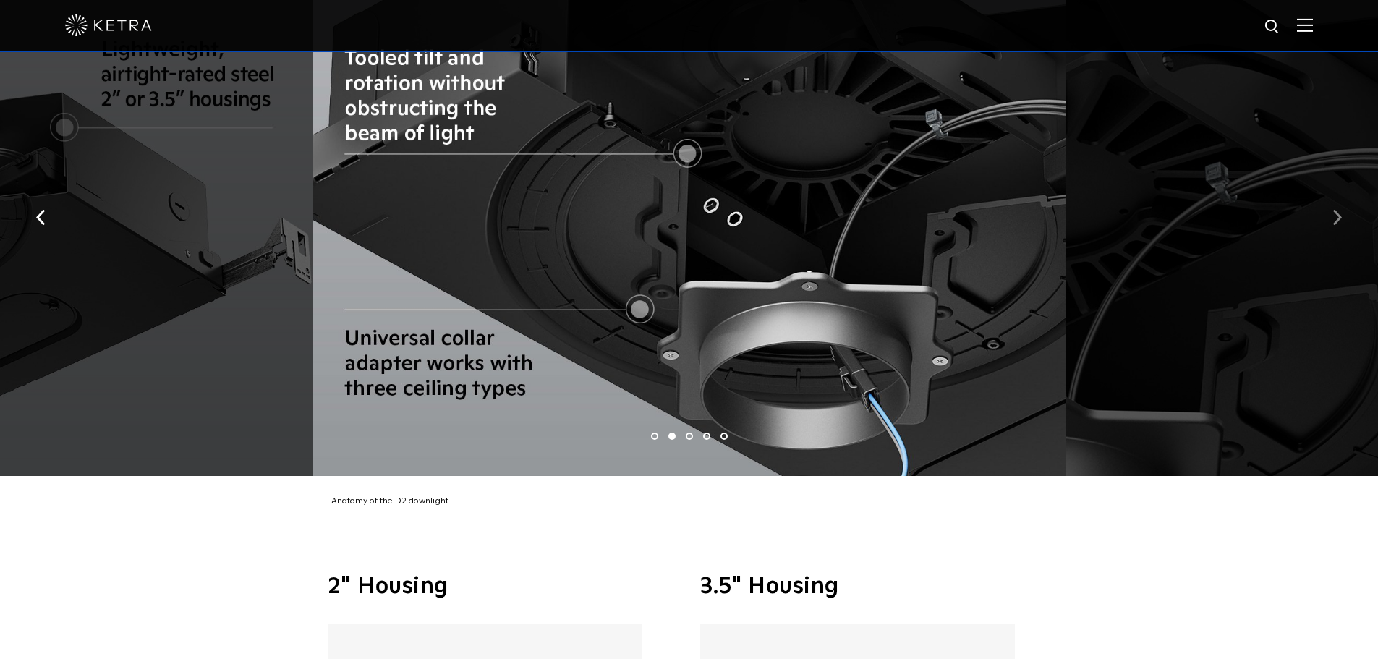
click at [1335, 209] on img "button" at bounding box center [1337, 217] width 9 height 16
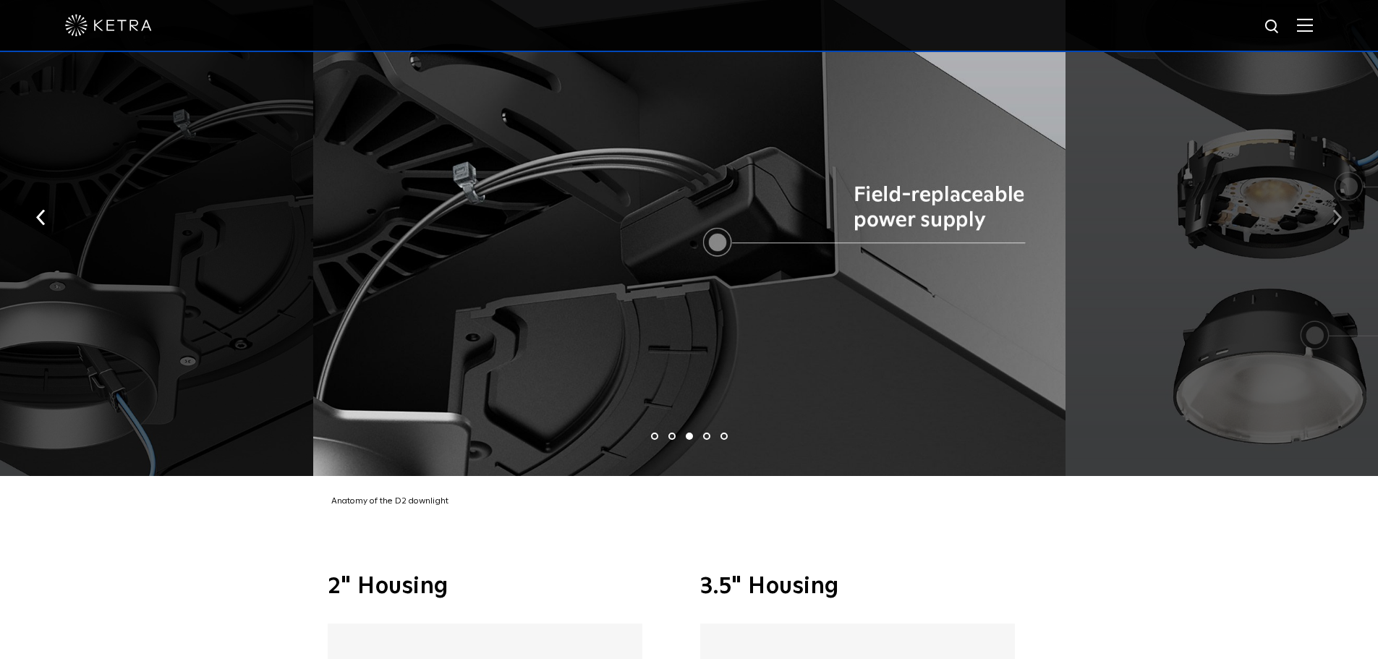
click at [1335, 209] on img "button" at bounding box center [1337, 217] width 9 height 16
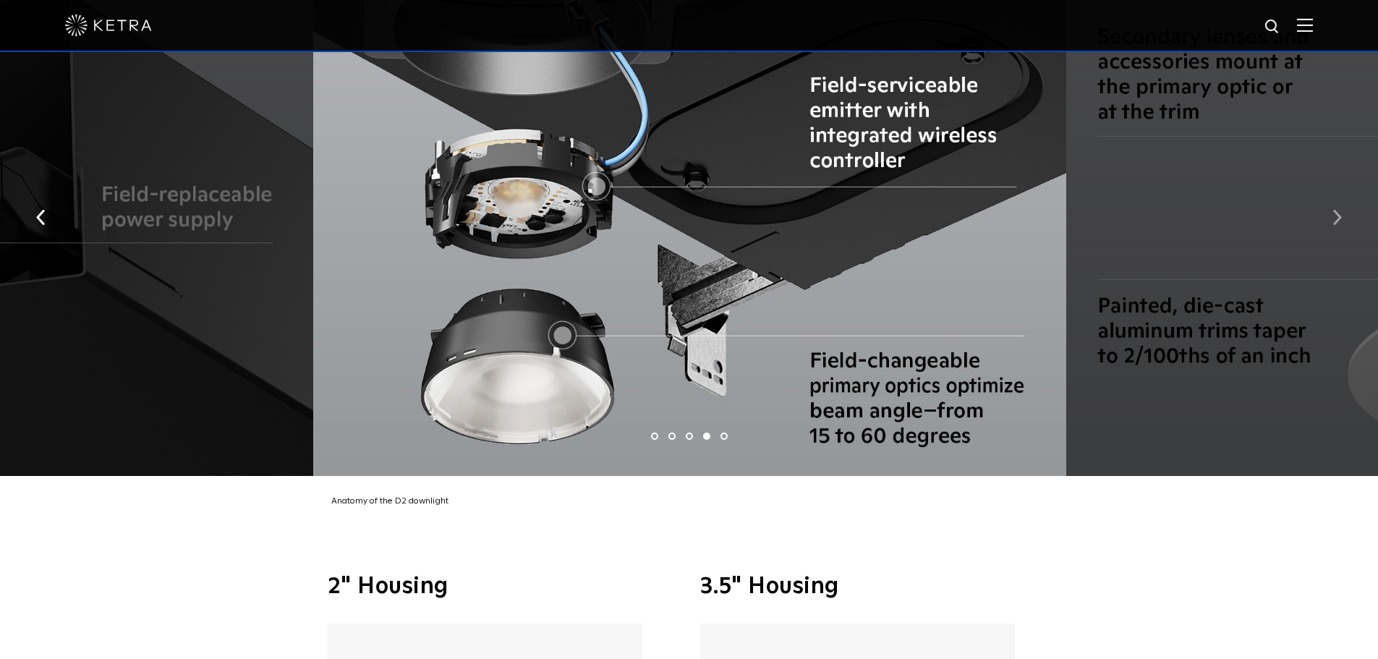
click at [1335, 209] on img "button" at bounding box center [1337, 217] width 9 height 16
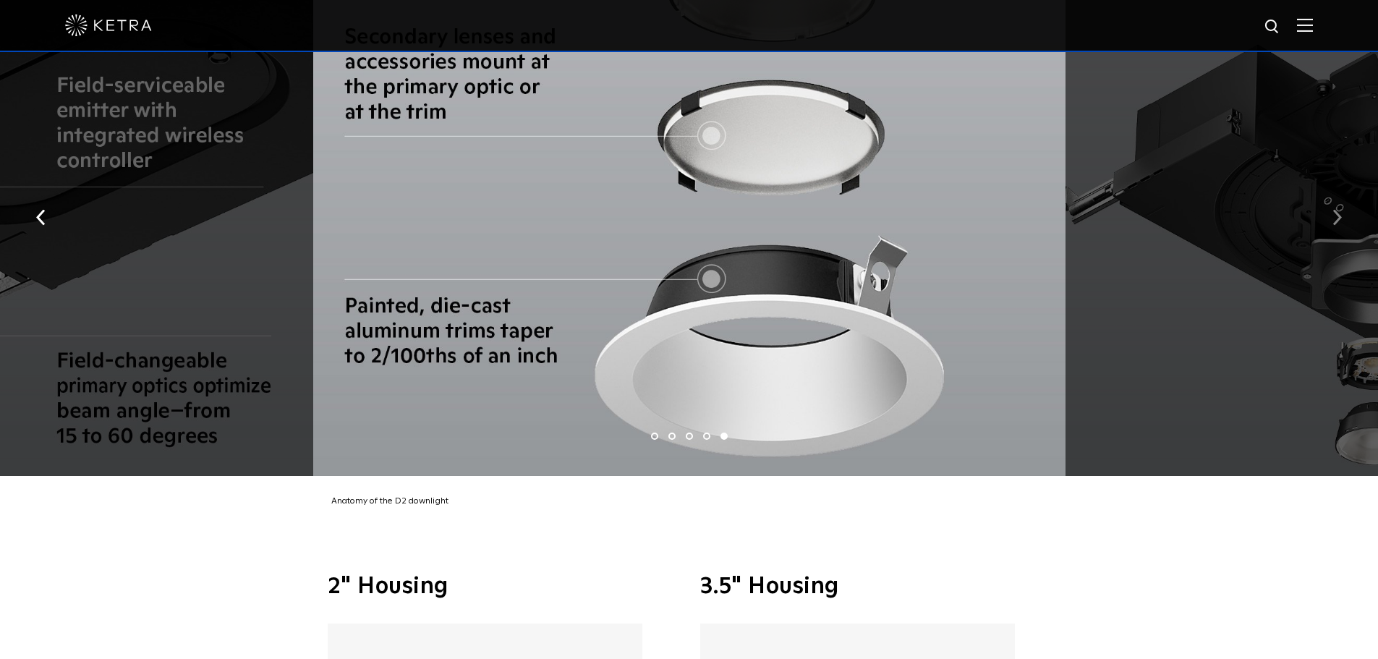
click at [1335, 209] on img "button" at bounding box center [1337, 217] width 9 height 16
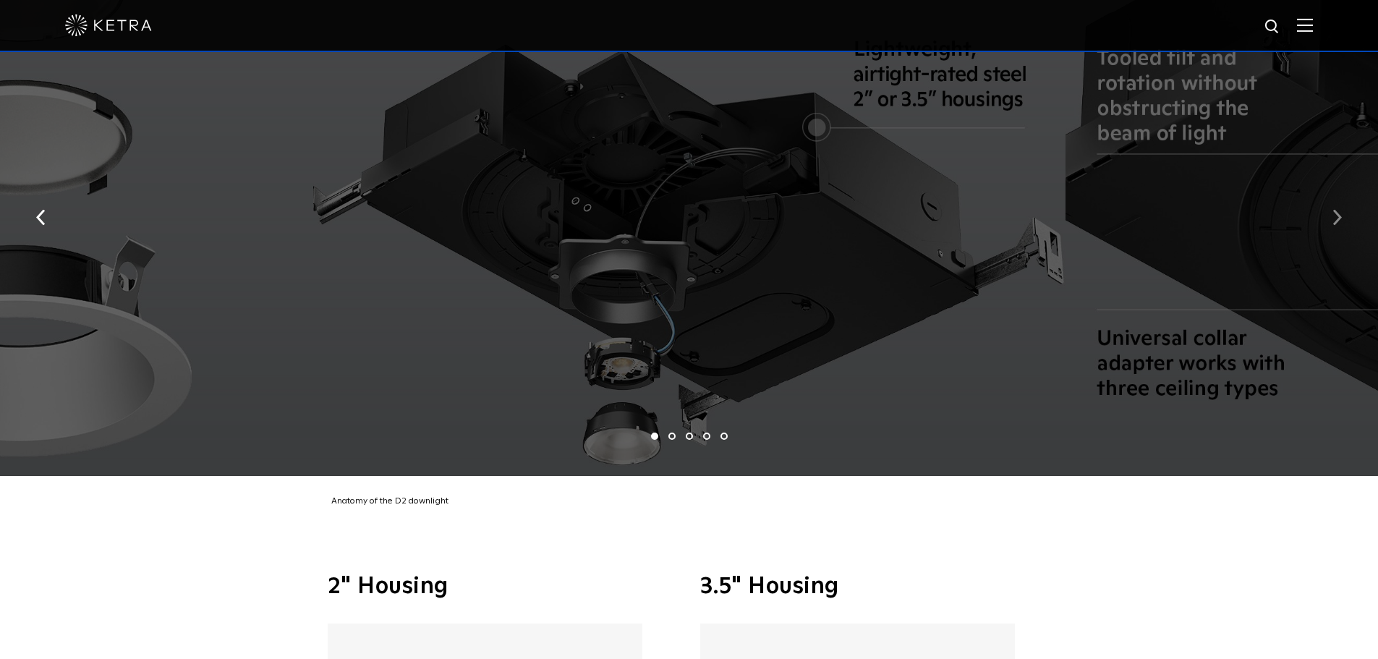
click at [1335, 209] on img "button" at bounding box center [1337, 217] width 9 height 16
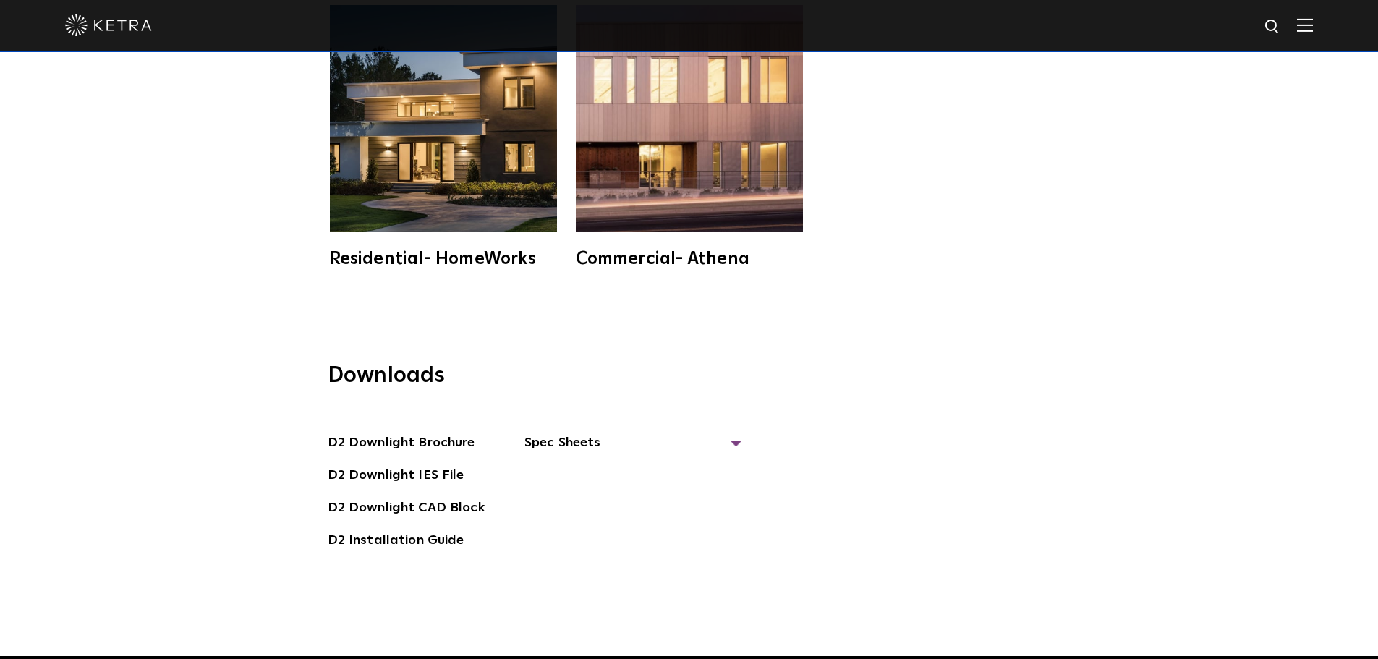
scroll to position [4196, 0]
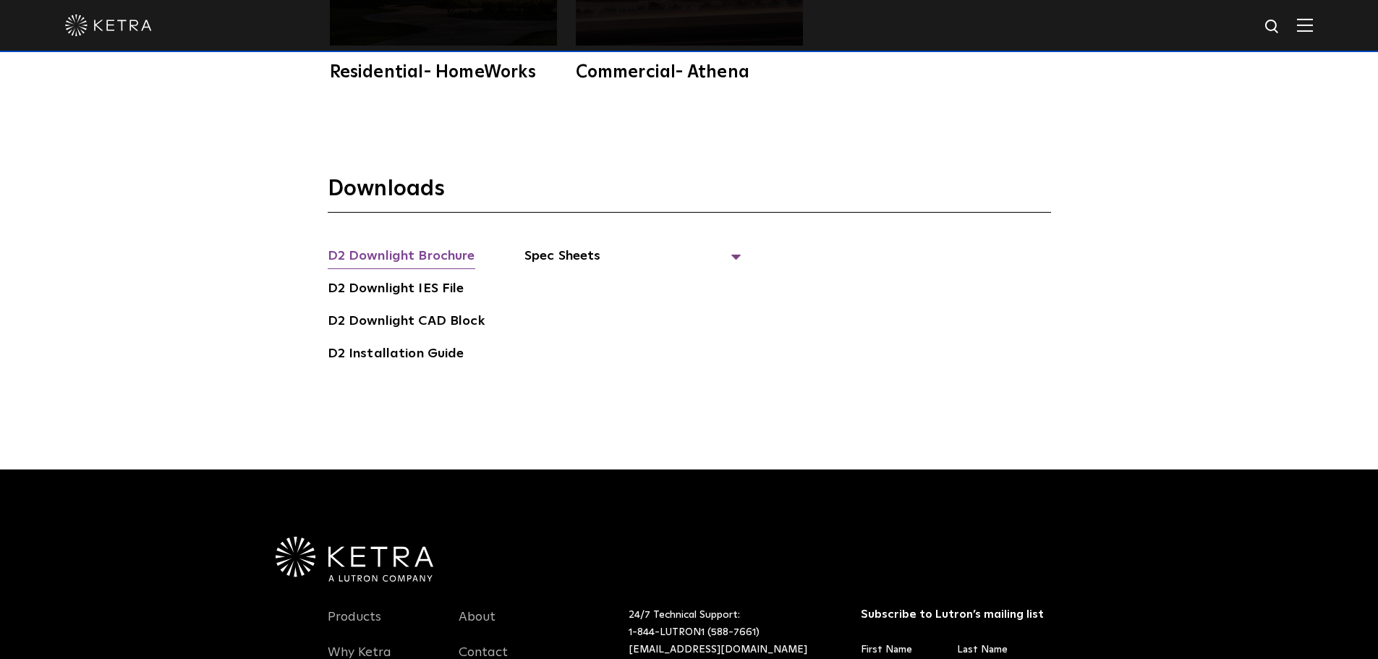
click at [422, 246] on link "D2 Downlight Brochure" at bounding box center [402, 257] width 148 height 23
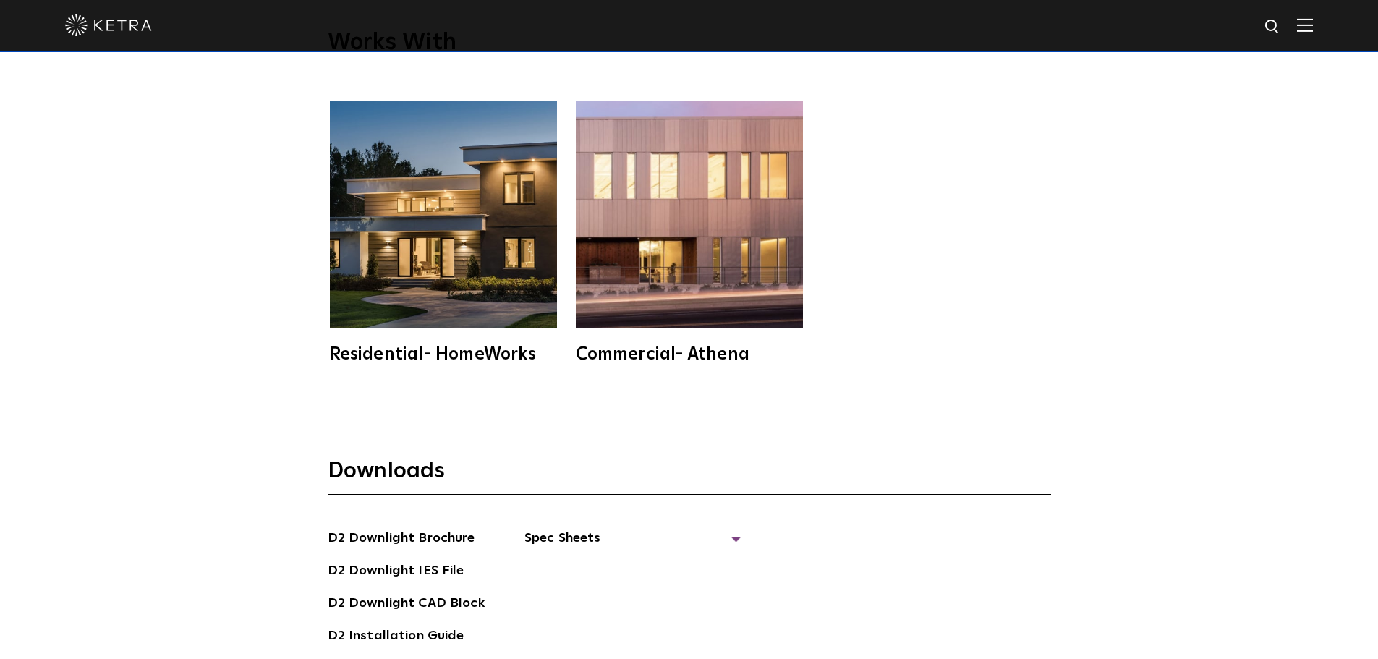
scroll to position [3690, 0]
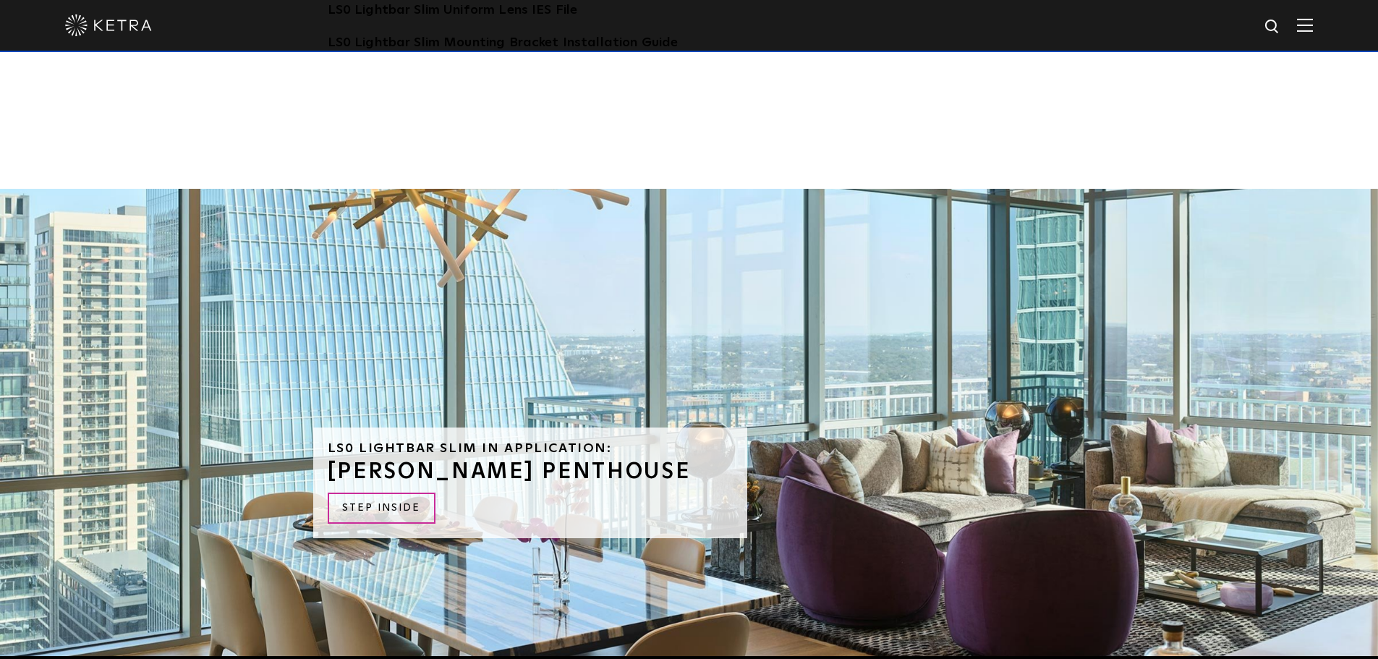
scroll to position [3255, 0]
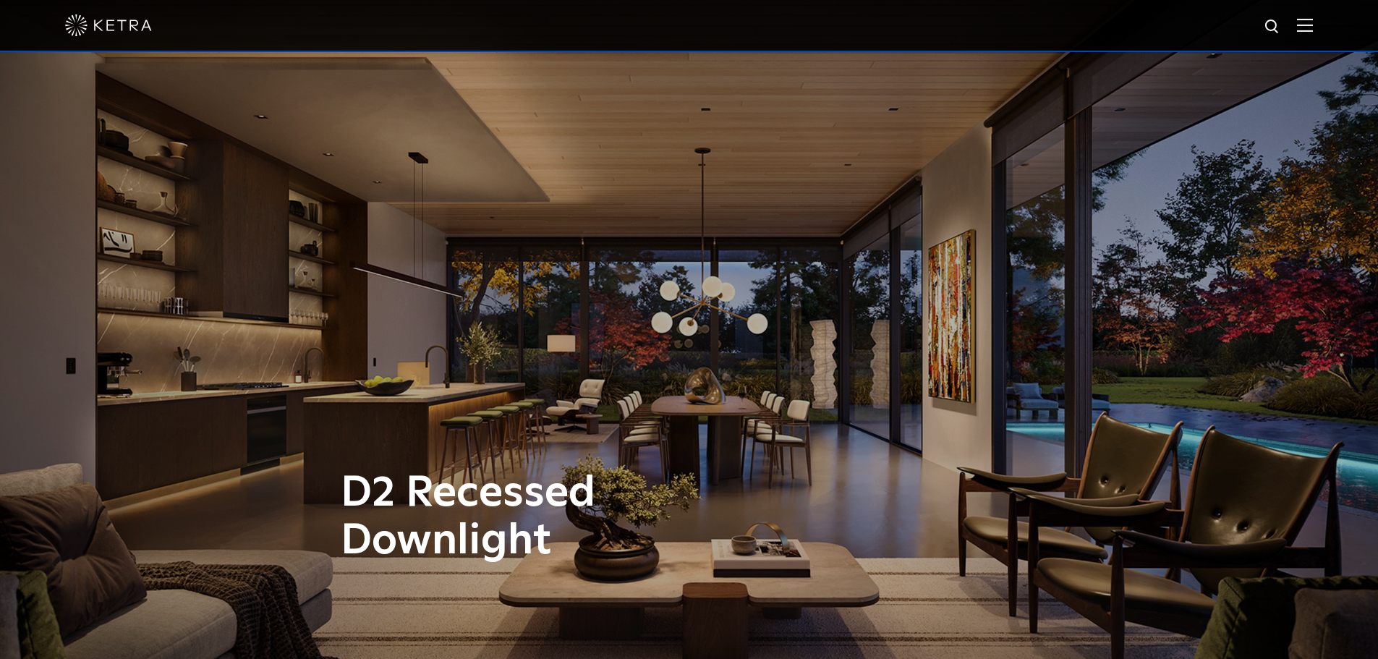
click at [1329, 25] on div at bounding box center [689, 26] width 1378 height 52
click at [1313, 27] on img at bounding box center [1305, 25] width 16 height 14
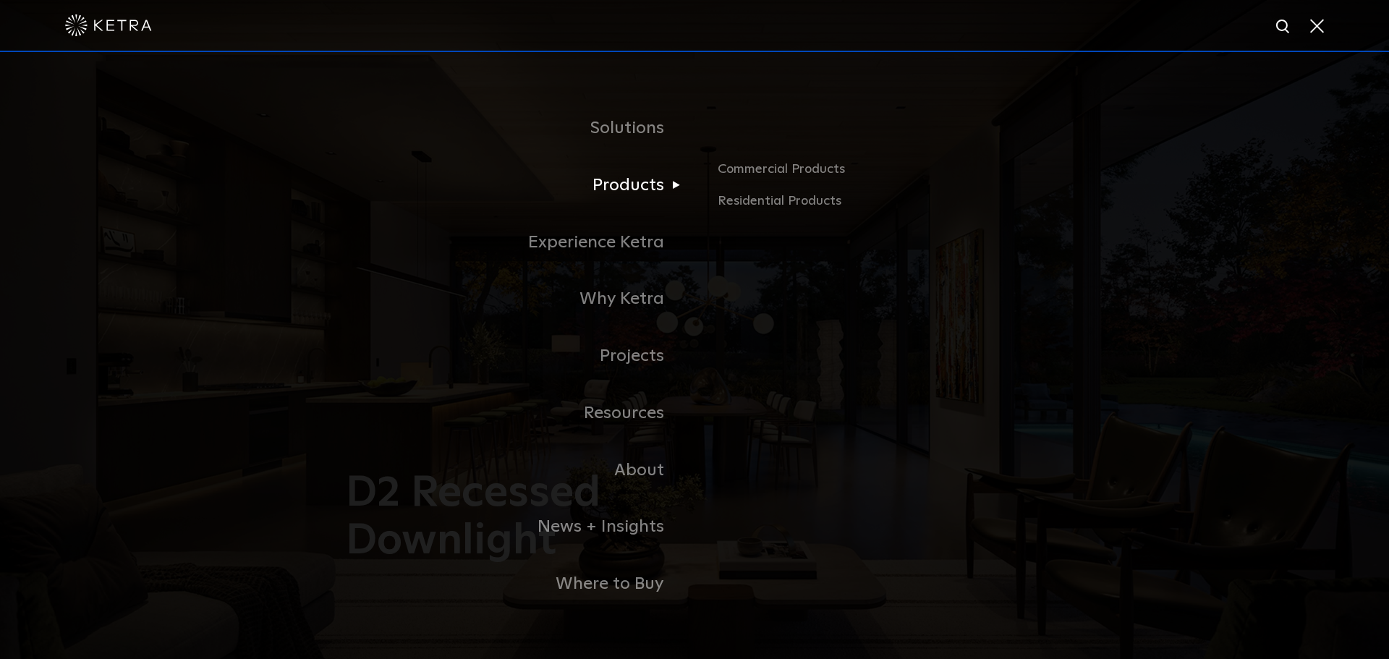
click at [640, 185] on link "Products" at bounding box center [514, 185] width 362 height 57
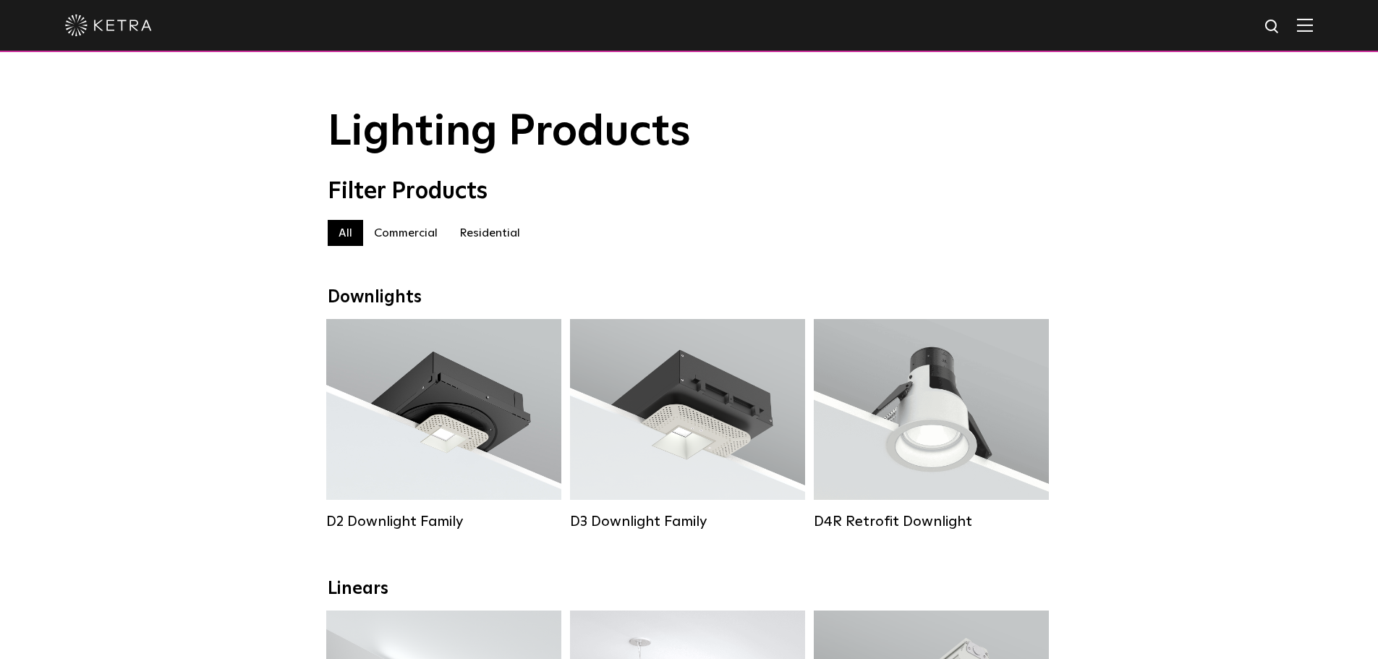
click at [388, 234] on label "Commercial" at bounding box center [405, 233] width 85 height 26
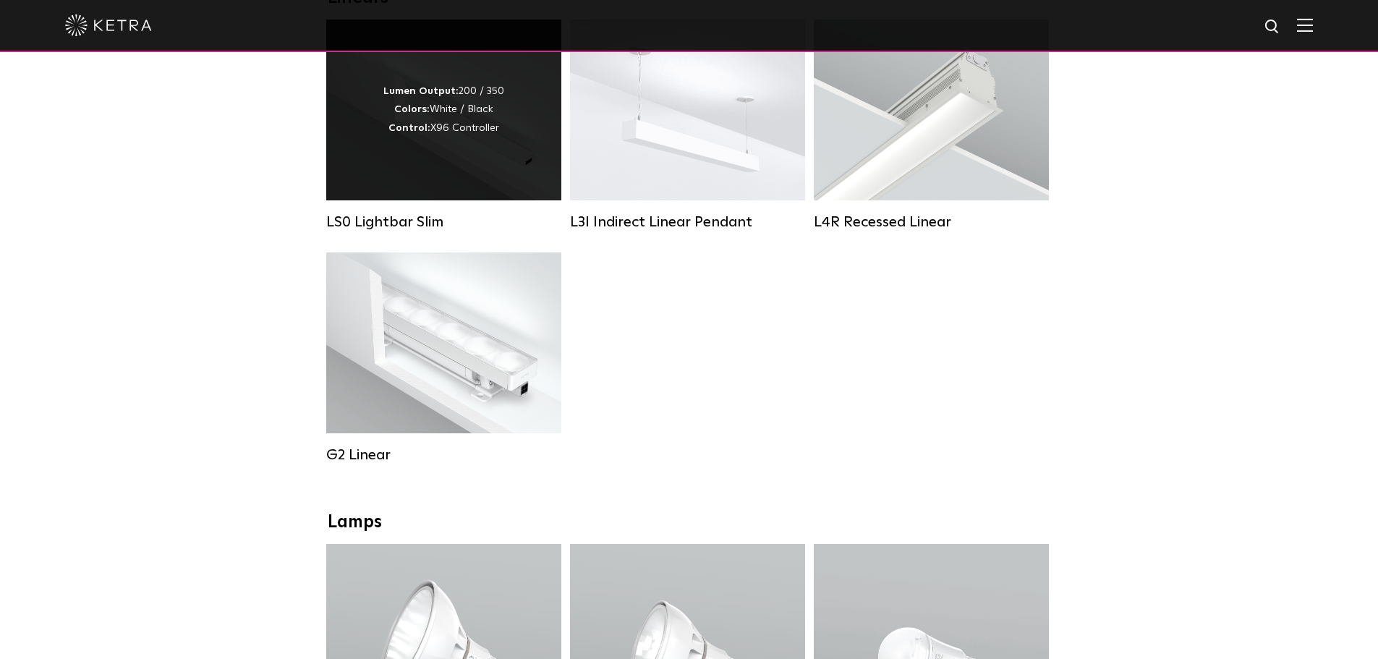
scroll to position [434, 0]
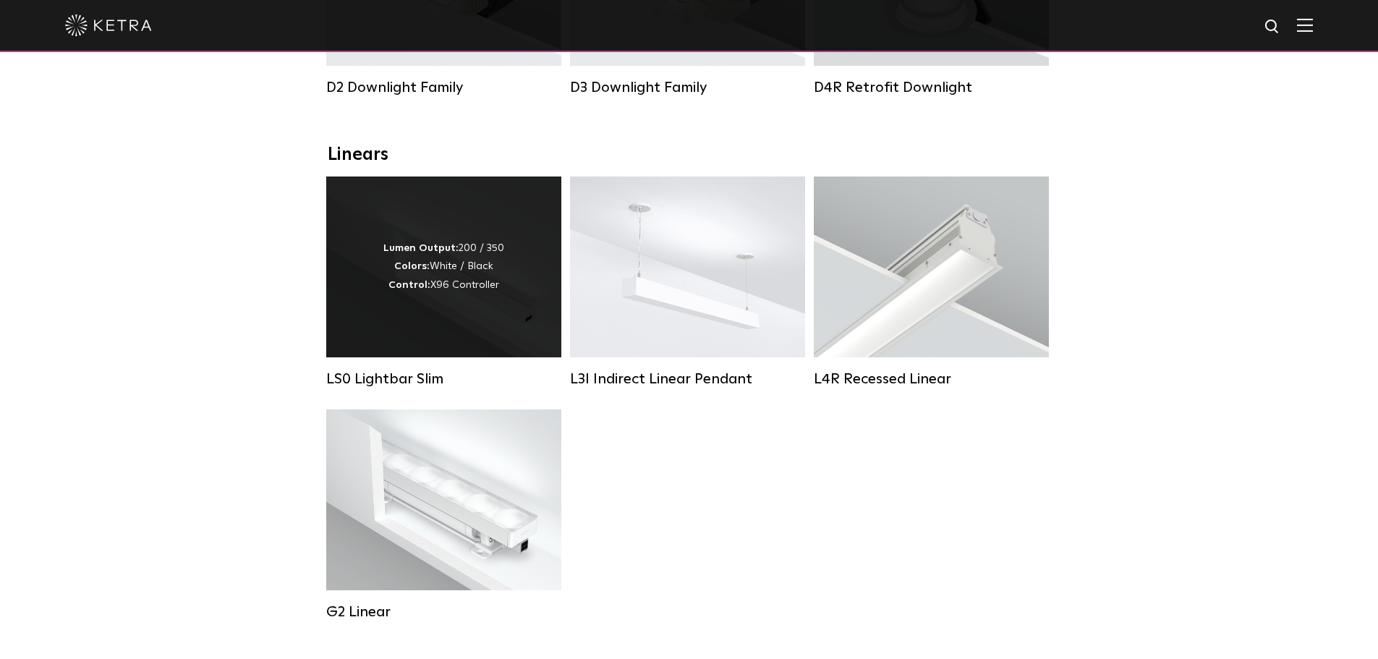
click at [439, 281] on div "Lumen Output: 200 / 350 Colors: White / Black Control: X96 Controller" at bounding box center [443, 266] width 121 height 55
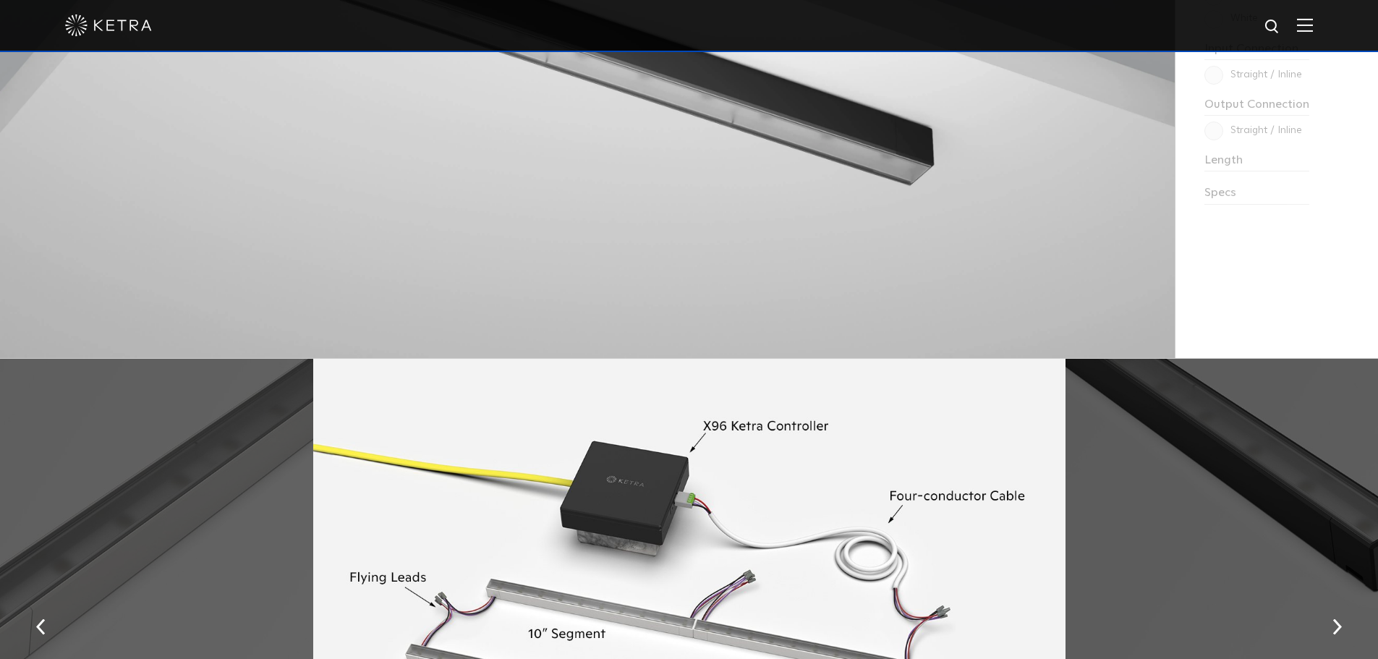
scroll to position [1881, 0]
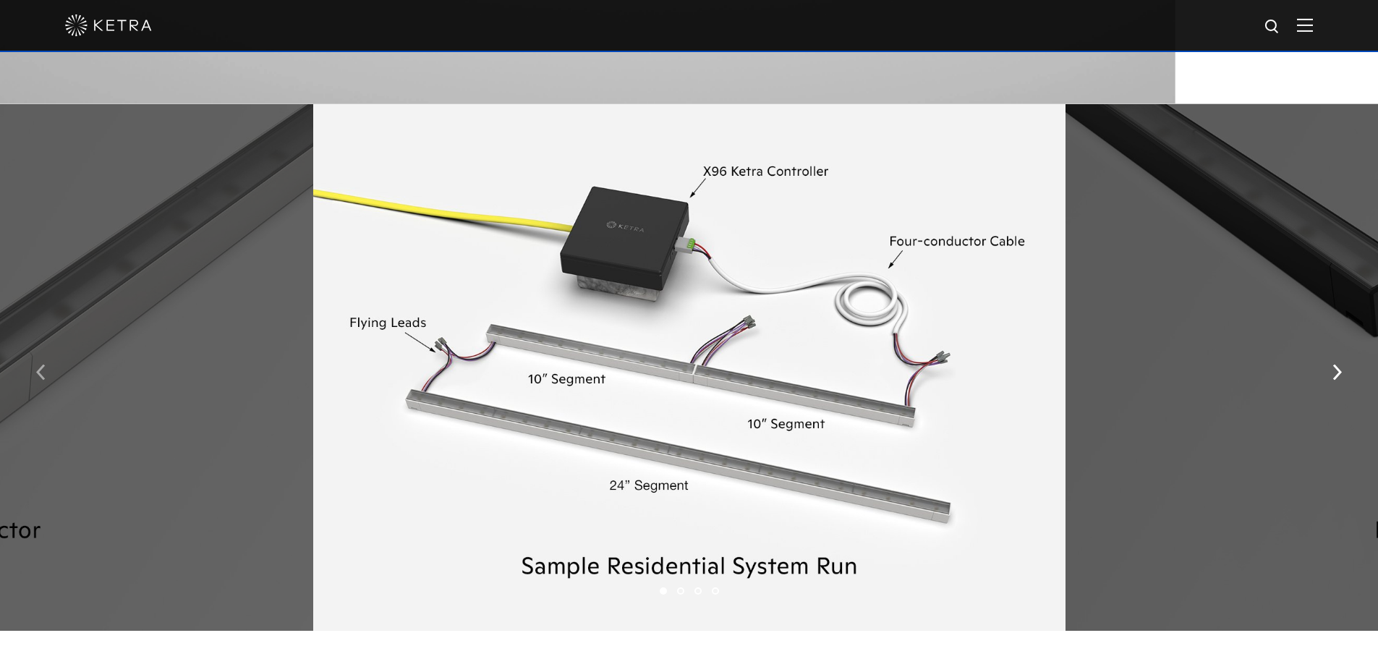
click at [42, 374] on img "button" at bounding box center [40, 372] width 9 height 16
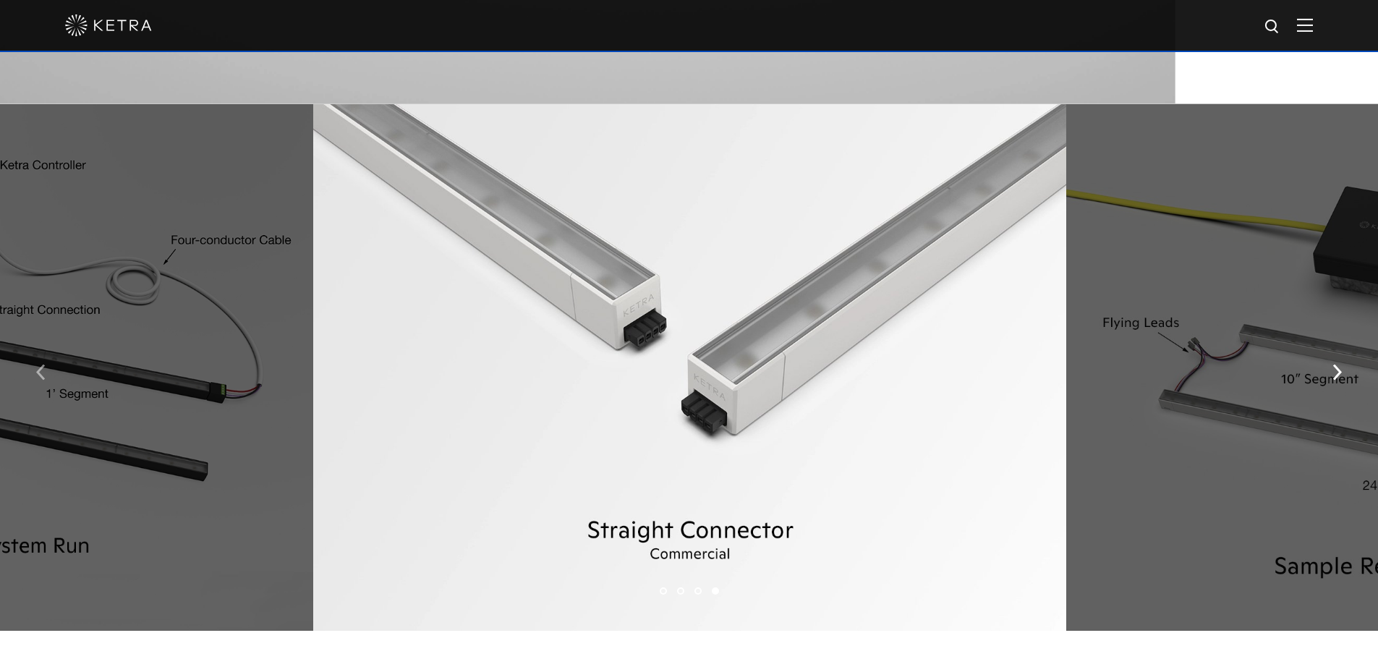
click at [35, 381] on button "button" at bounding box center [40, 371] width 31 height 50
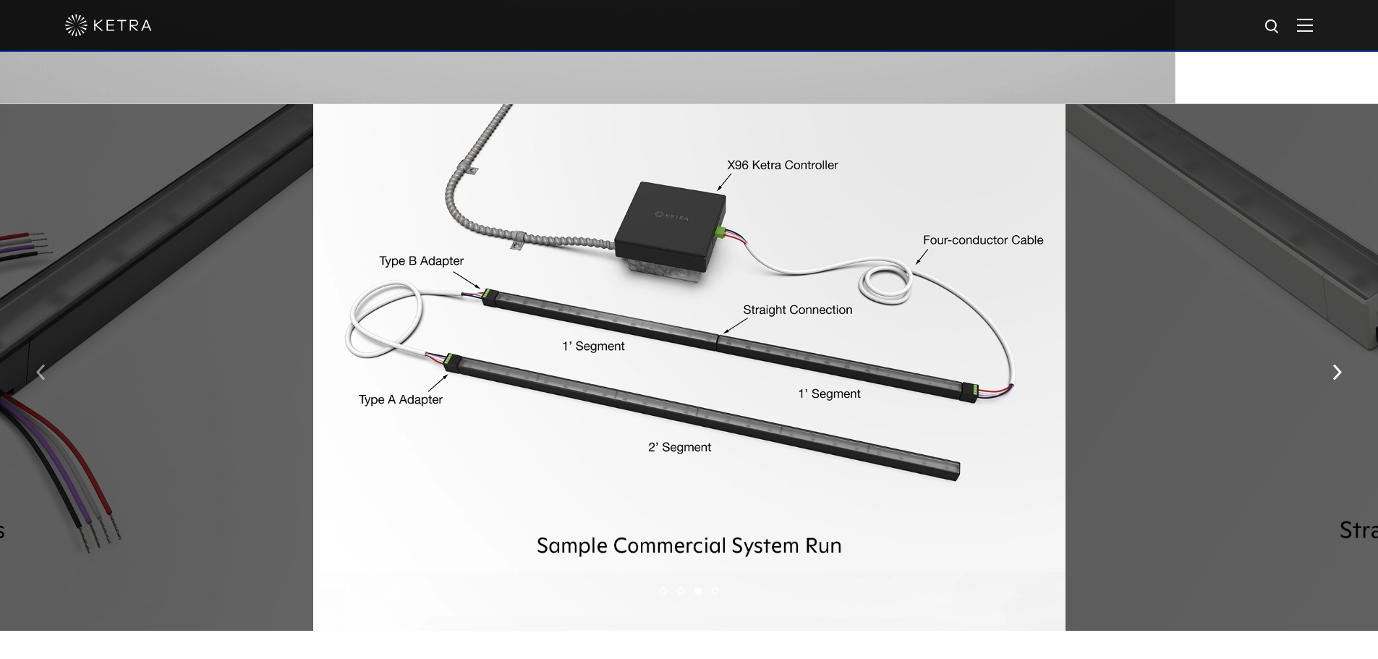
click at [37, 378] on img "button" at bounding box center [40, 372] width 9 height 16
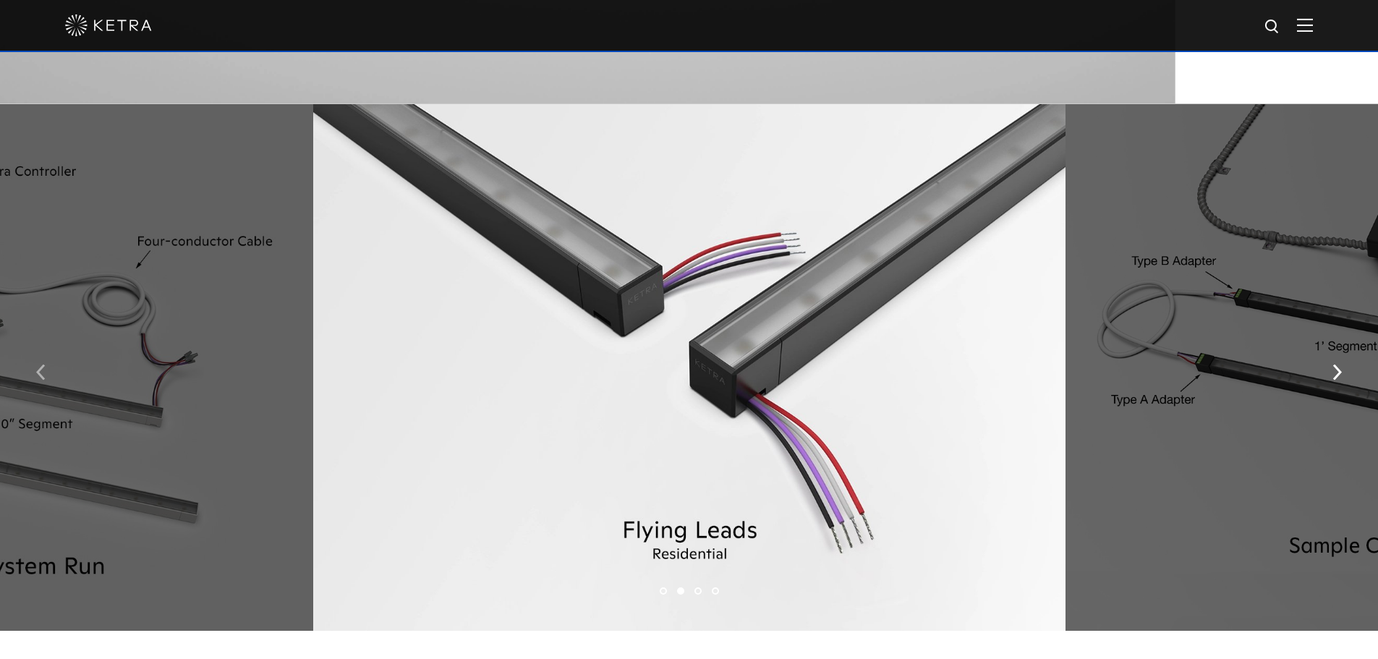
click at [37, 378] on img "button" at bounding box center [40, 372] width 9 height 16
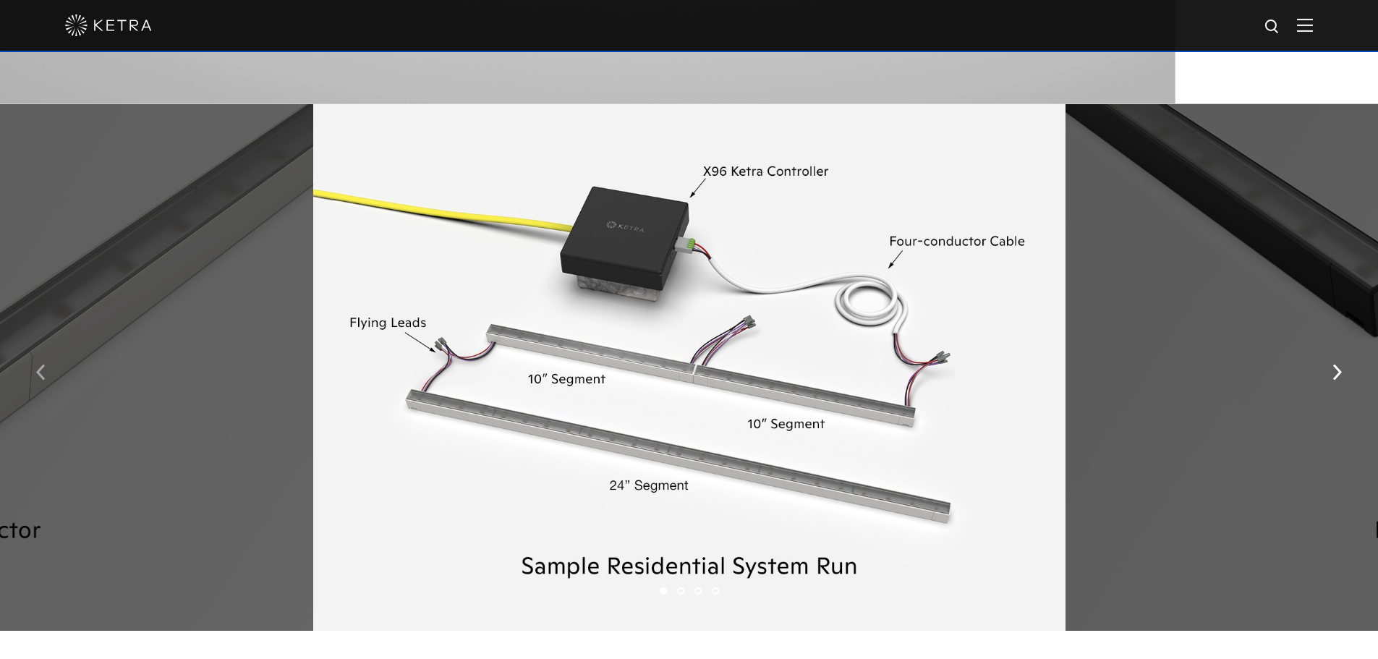
click at [37, 378] on img "button" at bounding box center [40, 372] width 9 height 16
click at [41, 377] on img "button" at bounding box center [40, 372] width 9 height 16
